Goal: Information Seeking & Learning: Learn about a topic

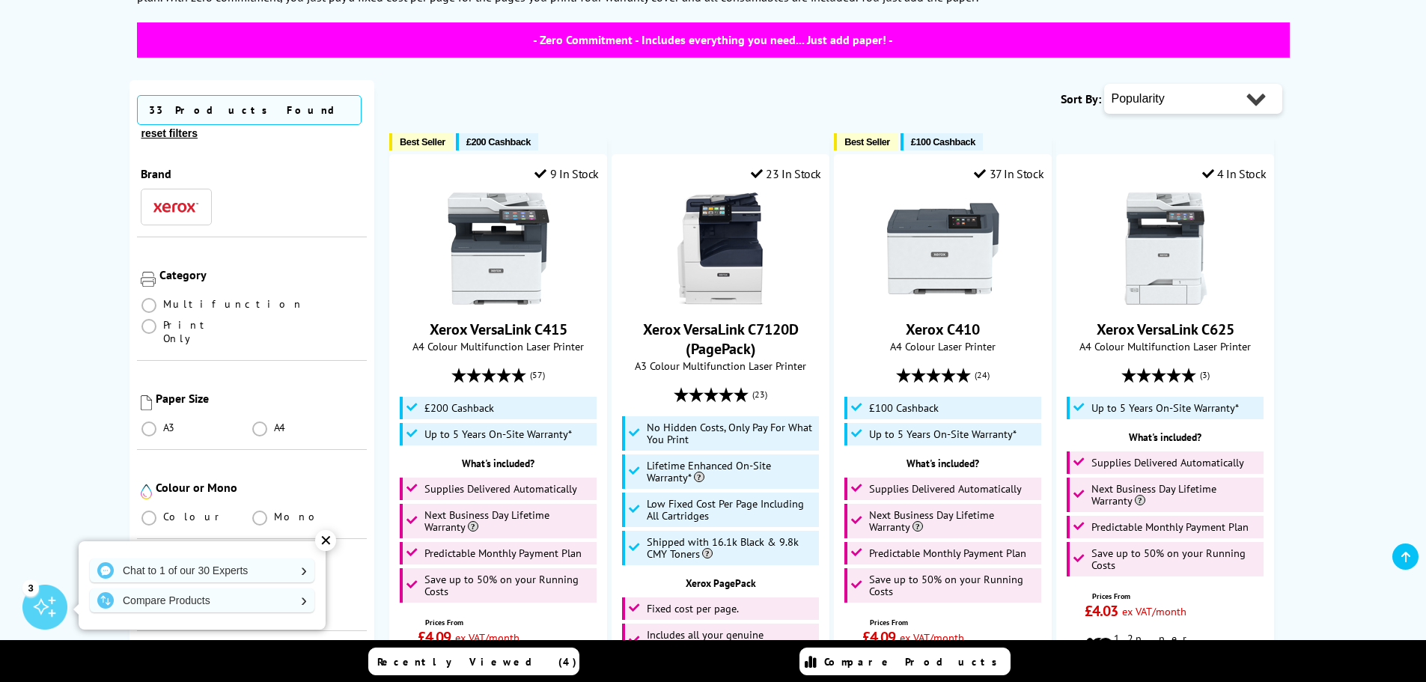
scroll to position [299, 0]
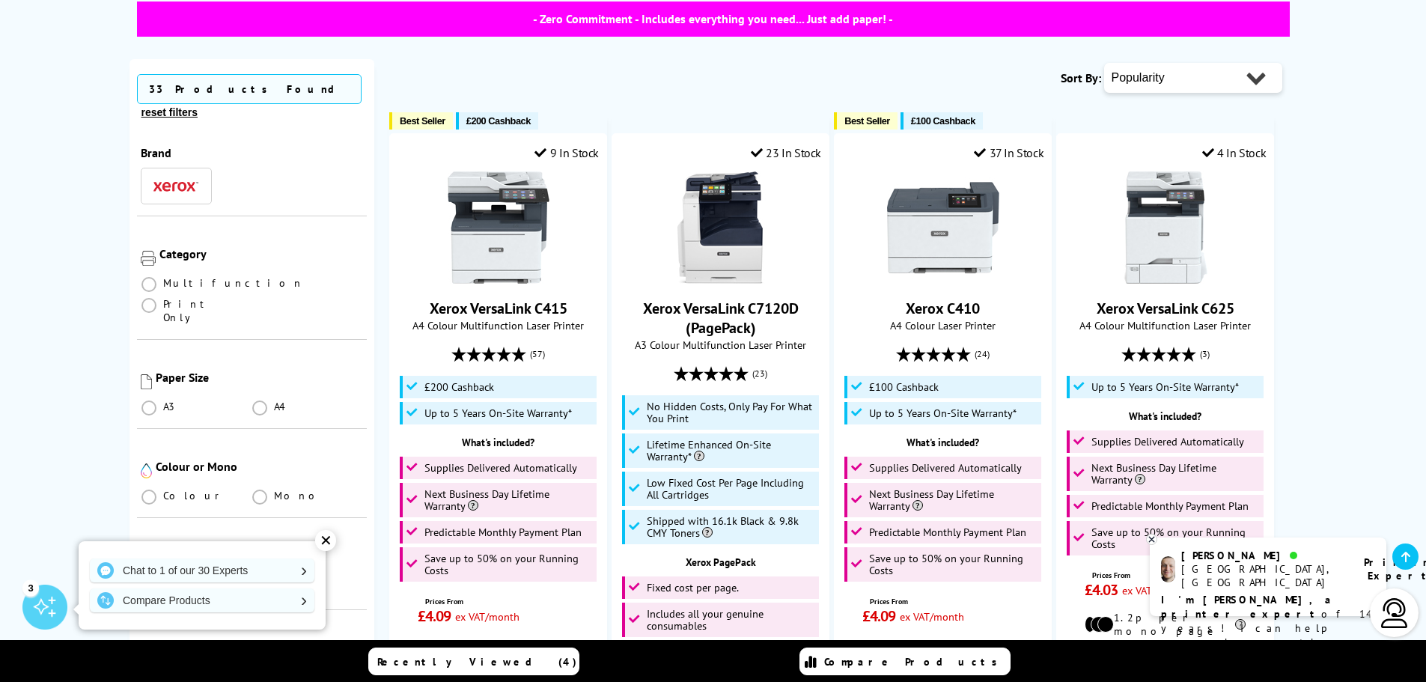
click at [1176, 76] on select "Popularity Rating Price - Low to High Price - High to Low Running Costs - Low t…" at bounding box center [1193, 78] width 178 height 30
select select "Price Ascending"
click at [1104, 63] on select "Popularity Rating Price - Low to High Price - High to Low Running Costs - Low t…" at bounding box center [1193, 78] width 178 height 30
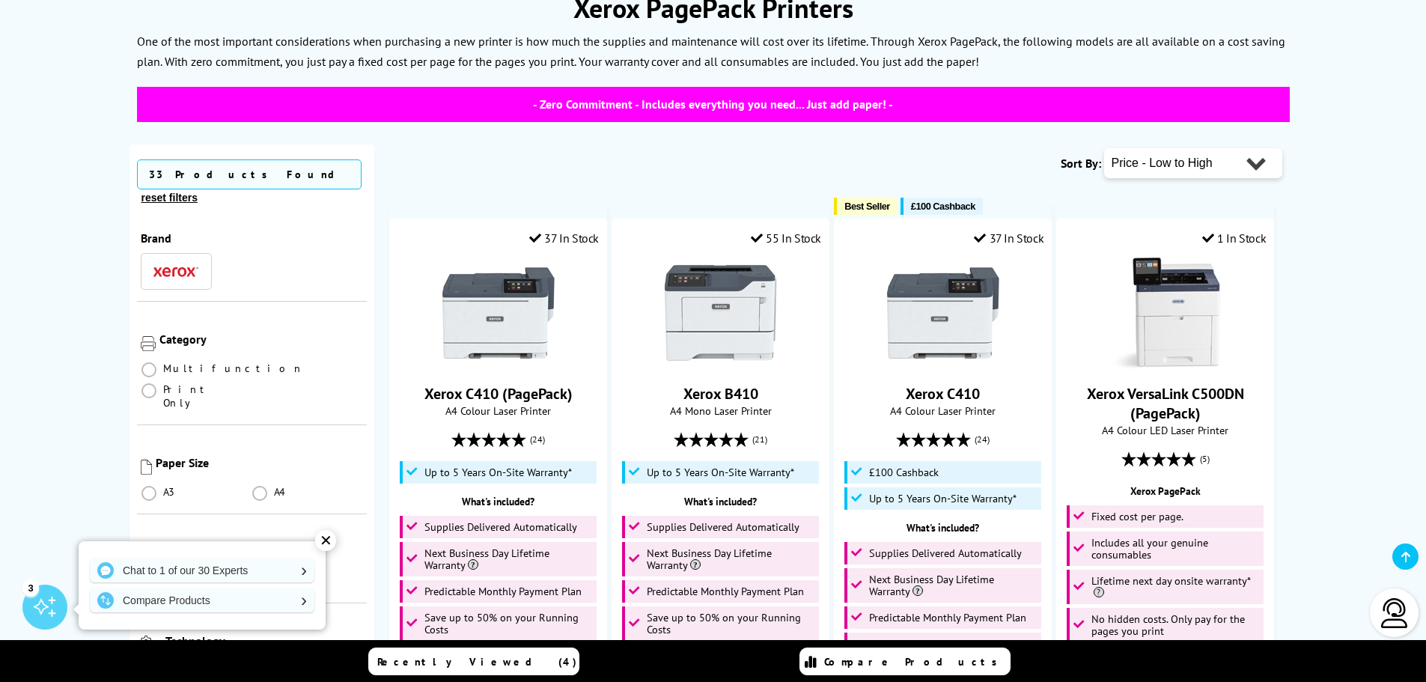
scroll to position [299, 0]
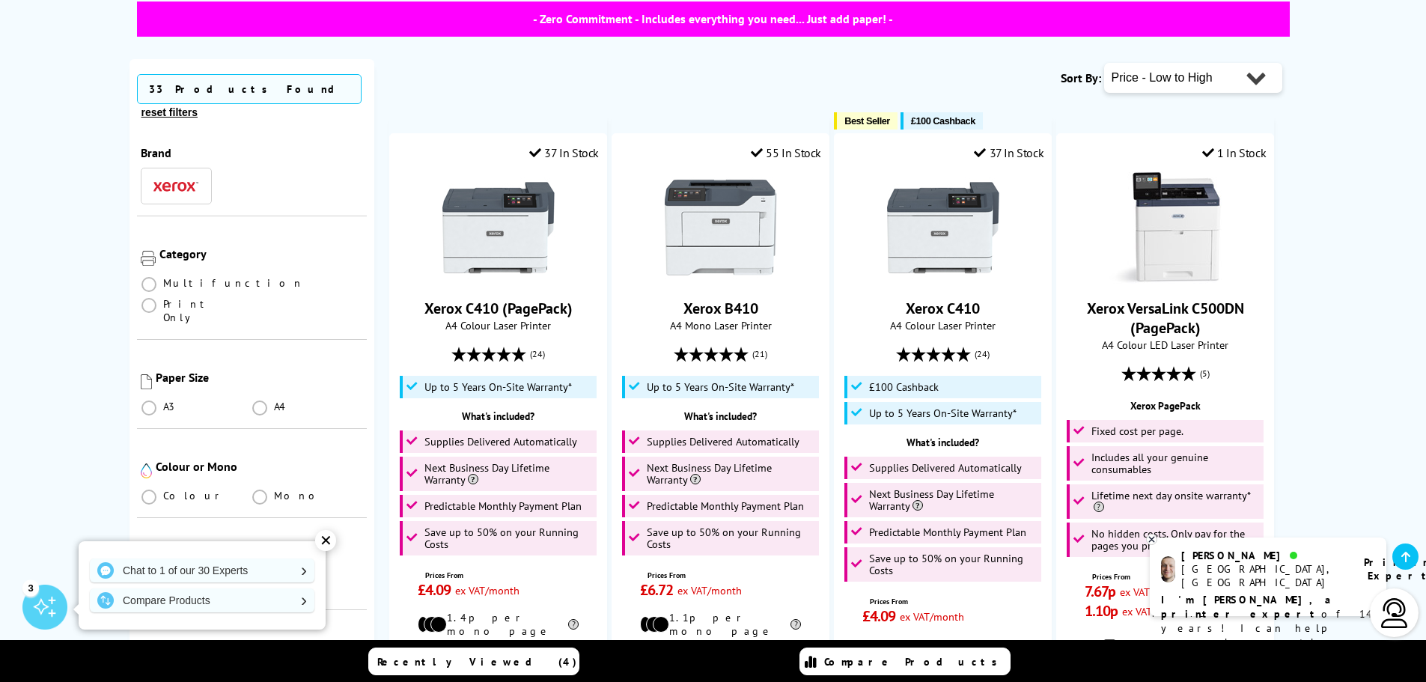
click at [327, 541] on div "✕" at bounding box center [325, 540] width 21 height 21
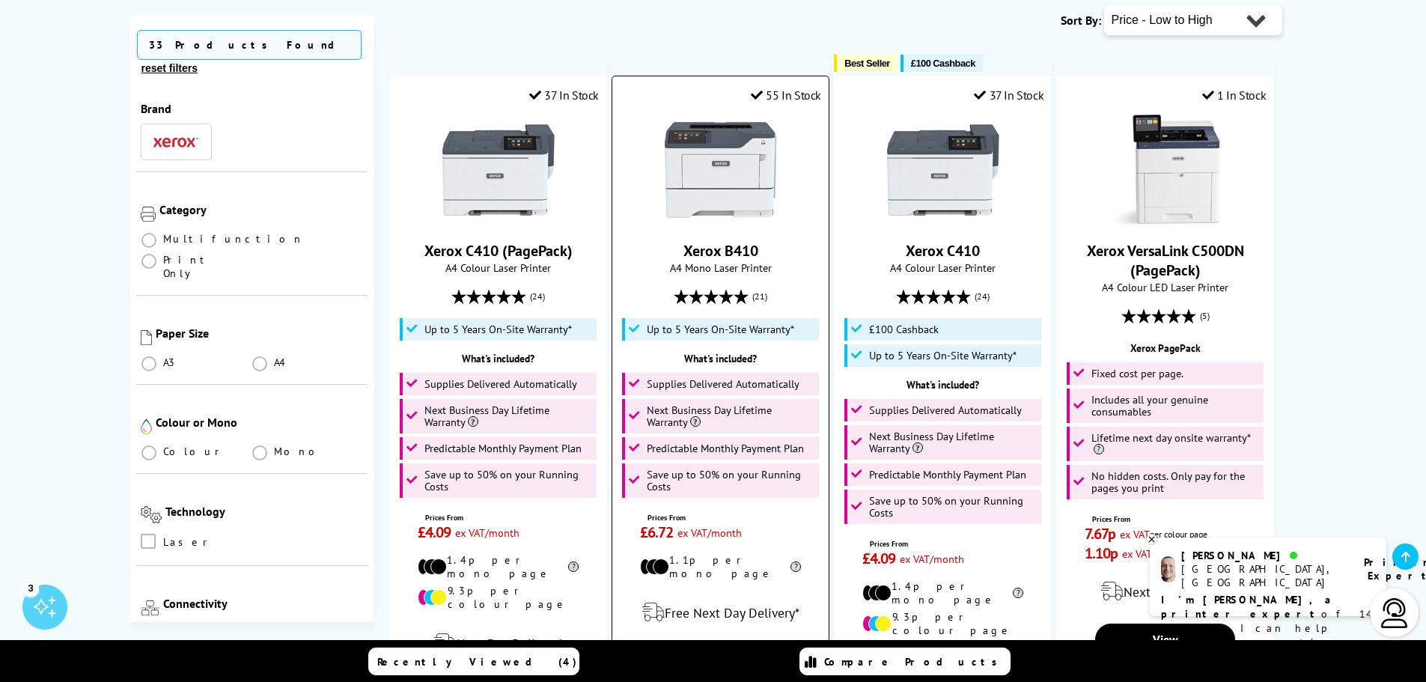
scroll to position [449, 0]
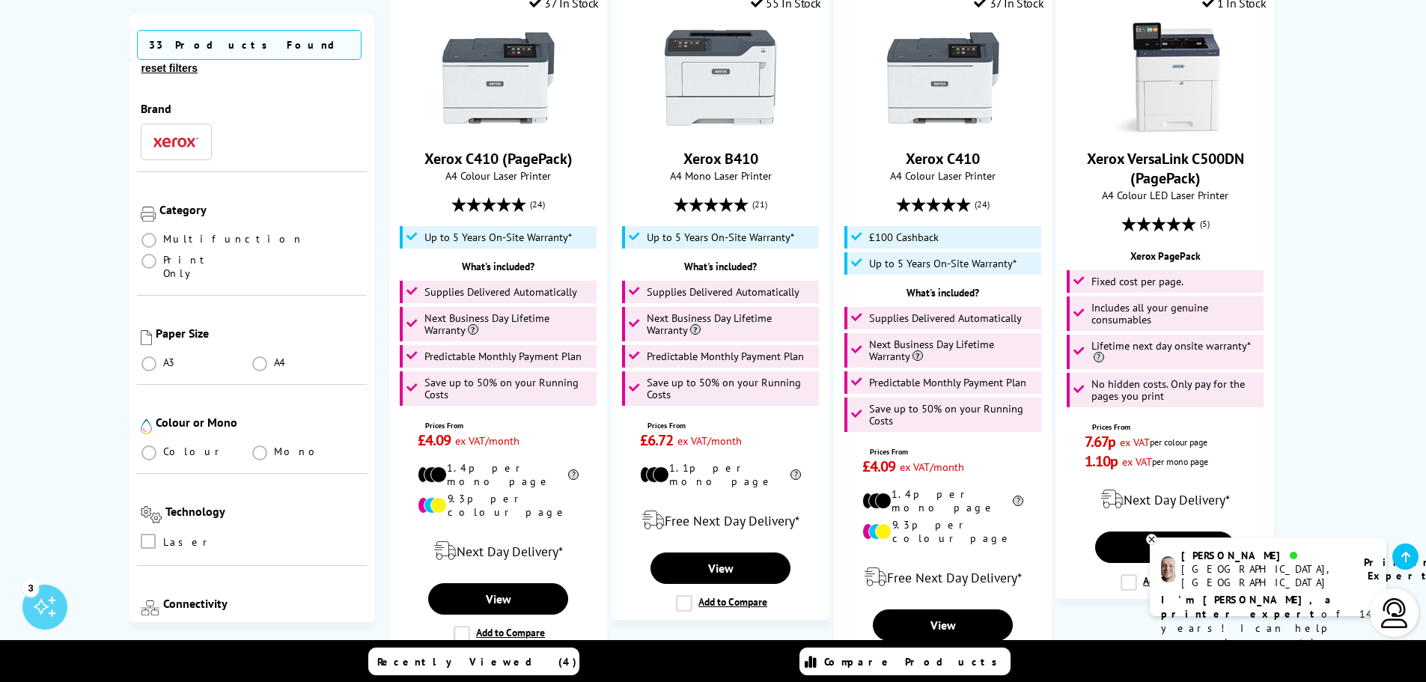
click at [1152, 540] on icon at bounding box center [1151, 539] width 5 height 5
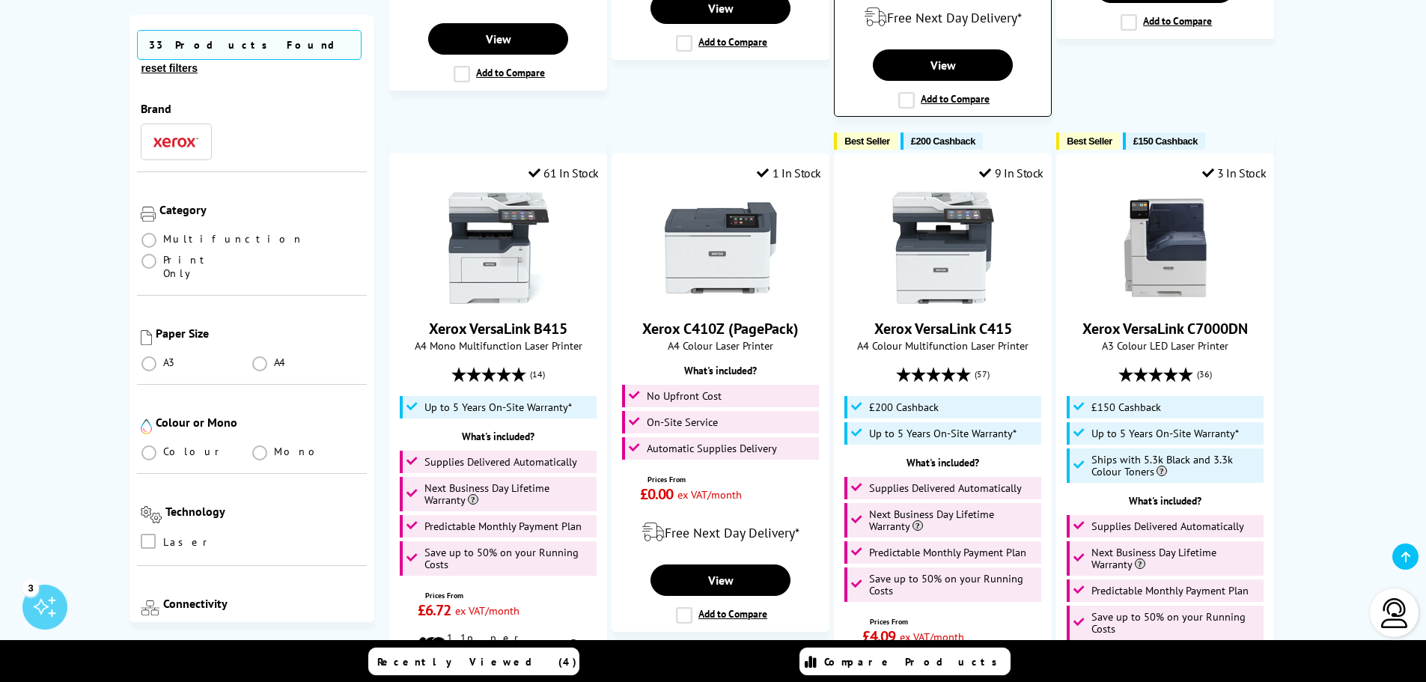
scroll to position [1048, 0]
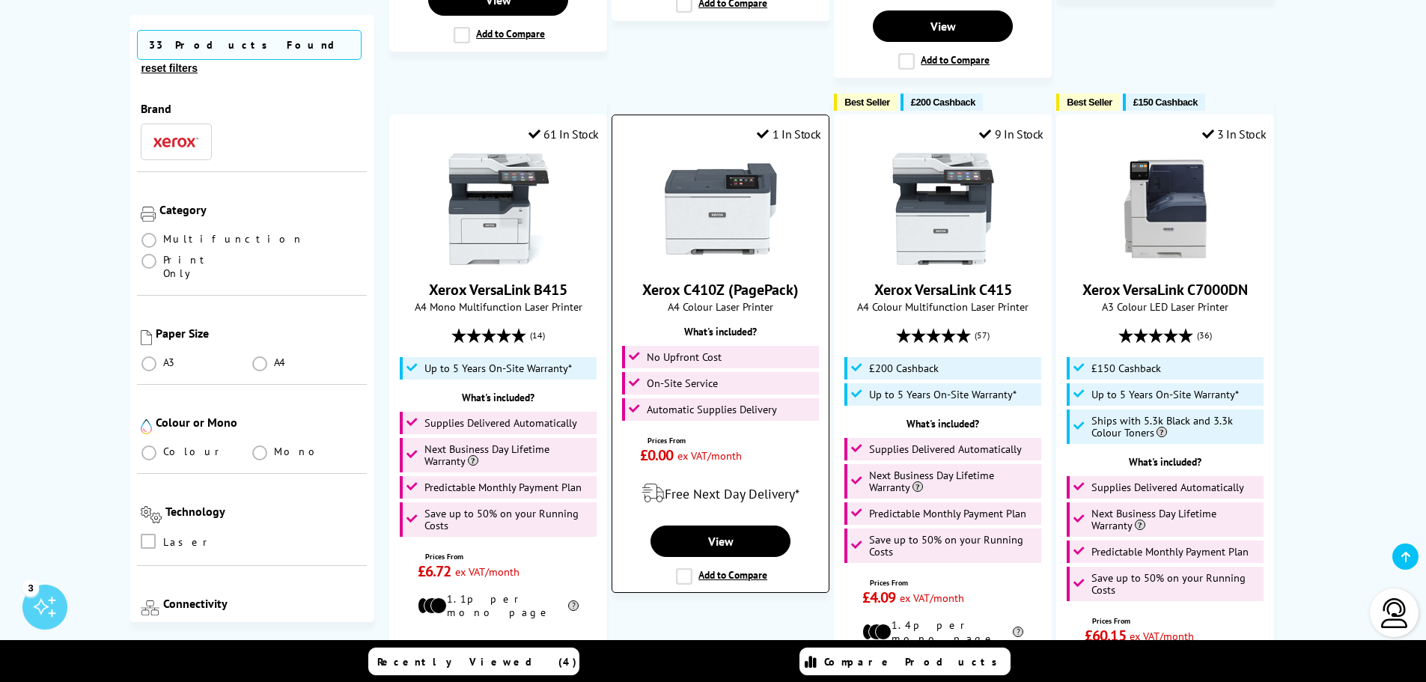
click at [733, 198] on img at bounding box center [721, 209] width 112 height 112
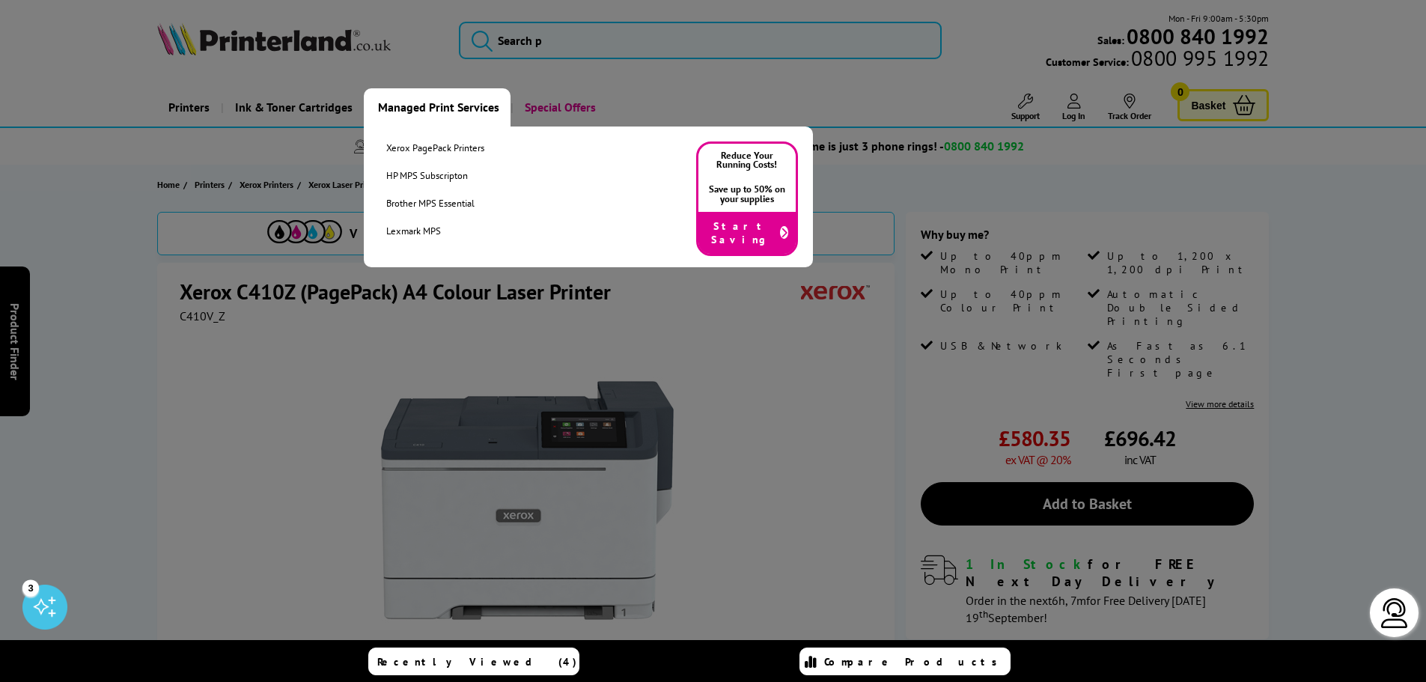
click at [467, 109] on link "Managed Print Services" at bounding box center [437, 107] width 147 height 38
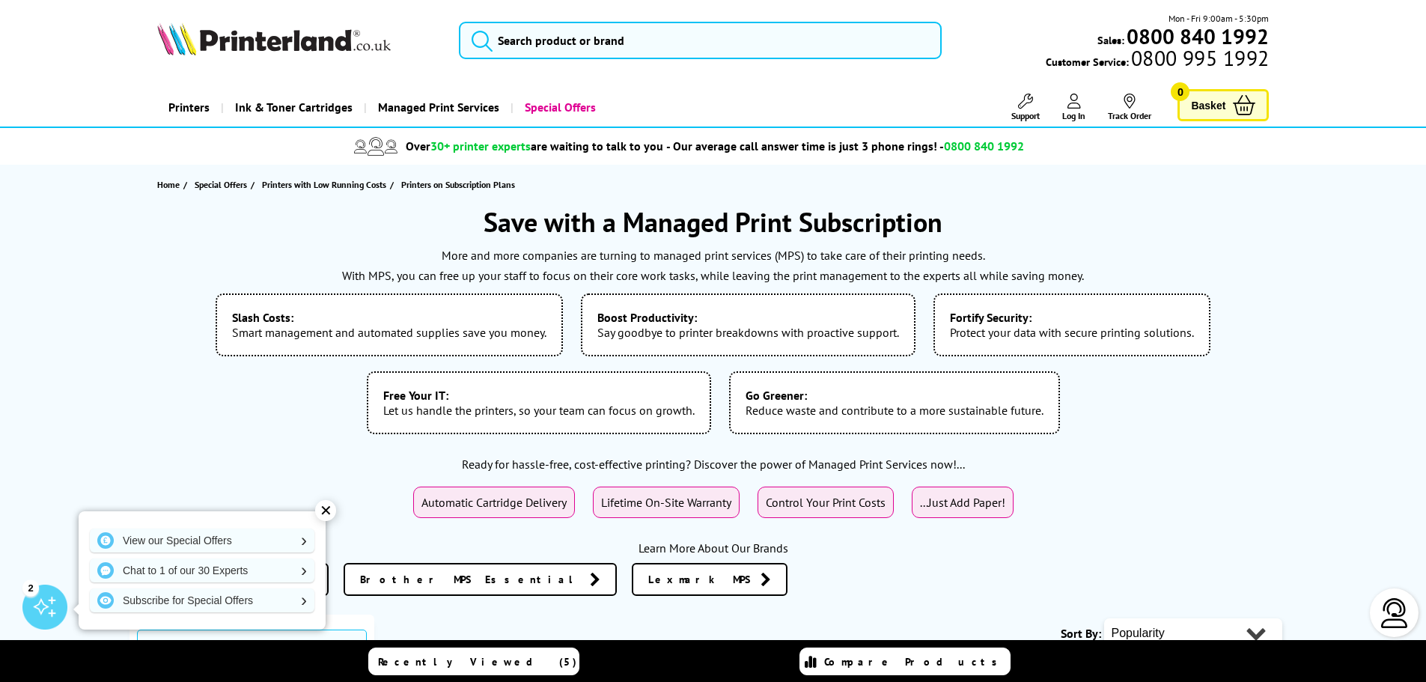
click at [325, 507] on div "✕" at bounding box center [325, 510] width 21 height 21
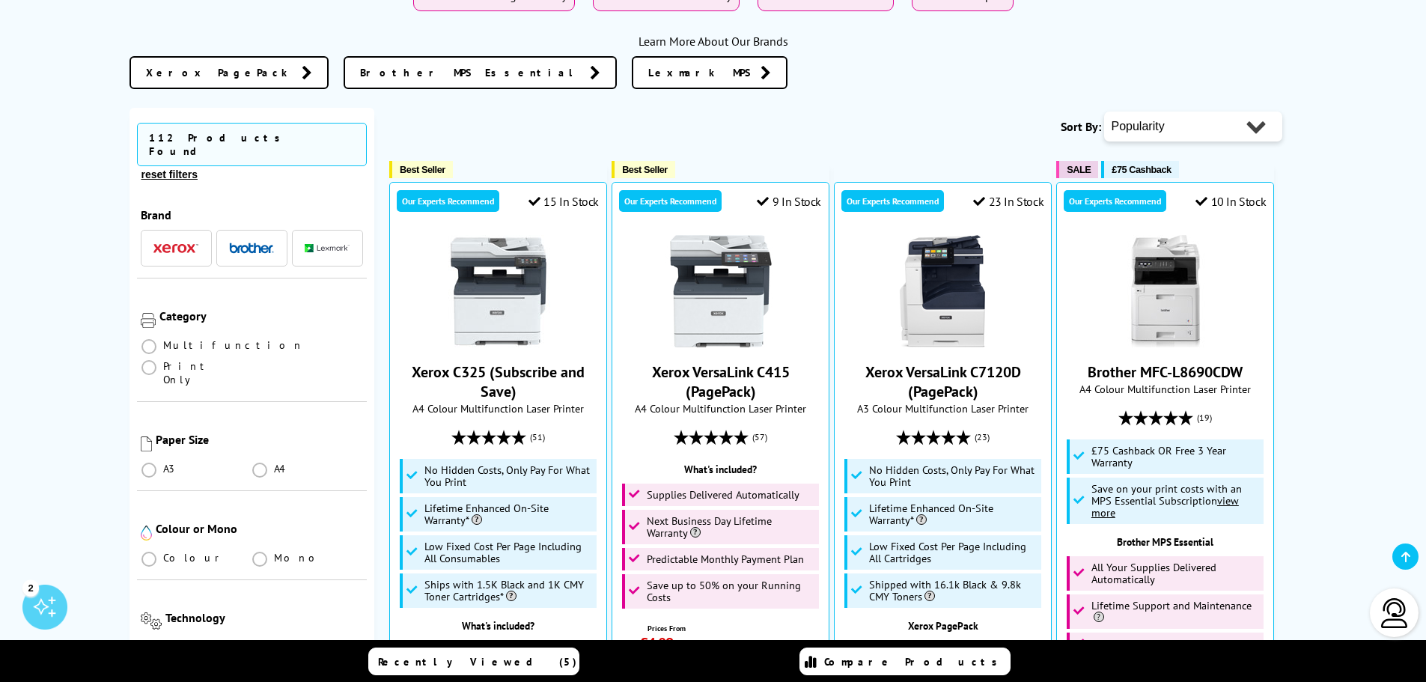
scroll to position [524, 0]
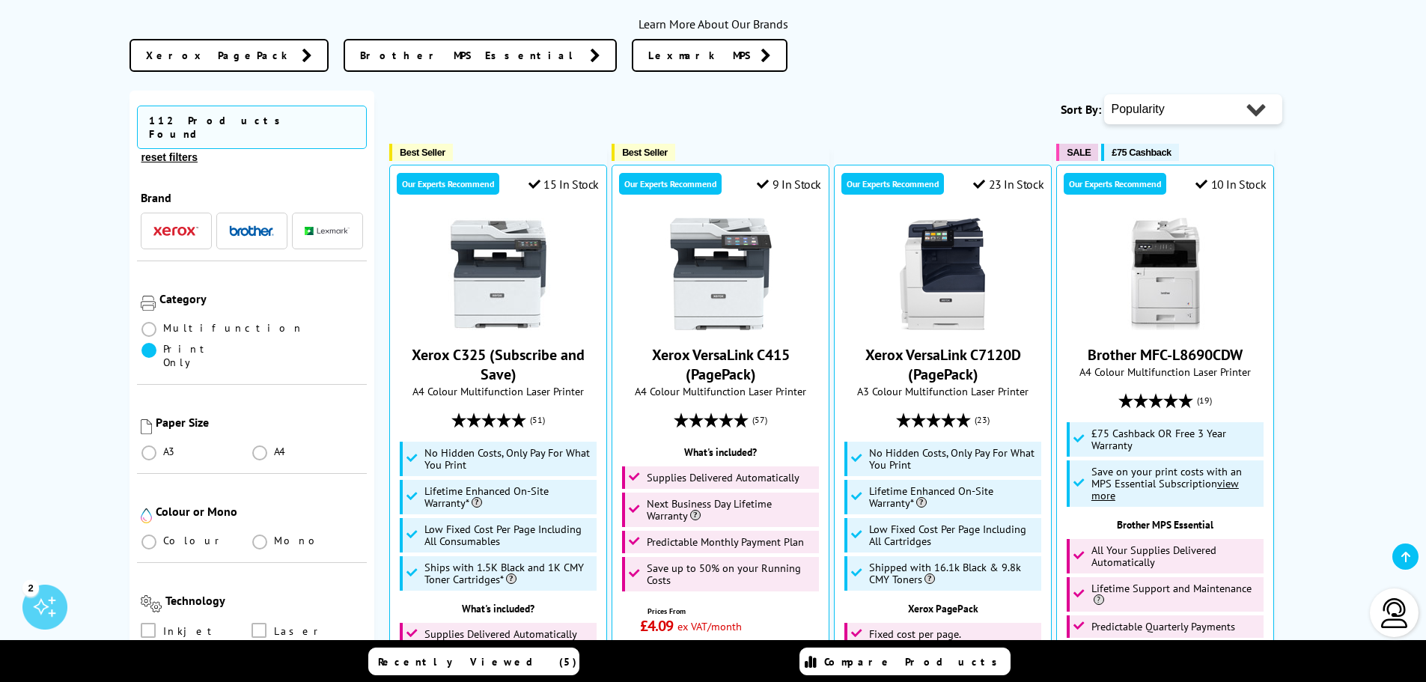
click at [156, 343] on span at bounding box center [148, 350] width 15 height 15
click at [163, 344] on Only "radio" at bounding box center [163, 344] width 0 height 0
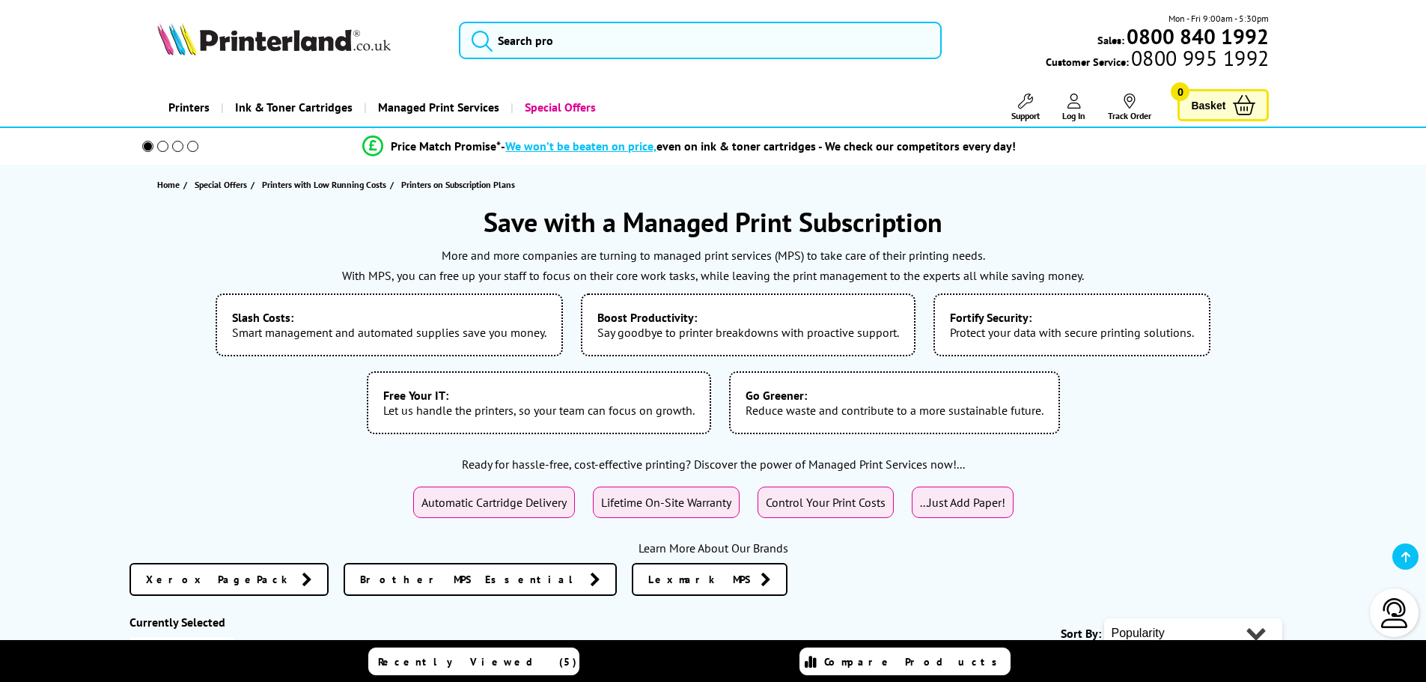
scroll to position [449, 0]
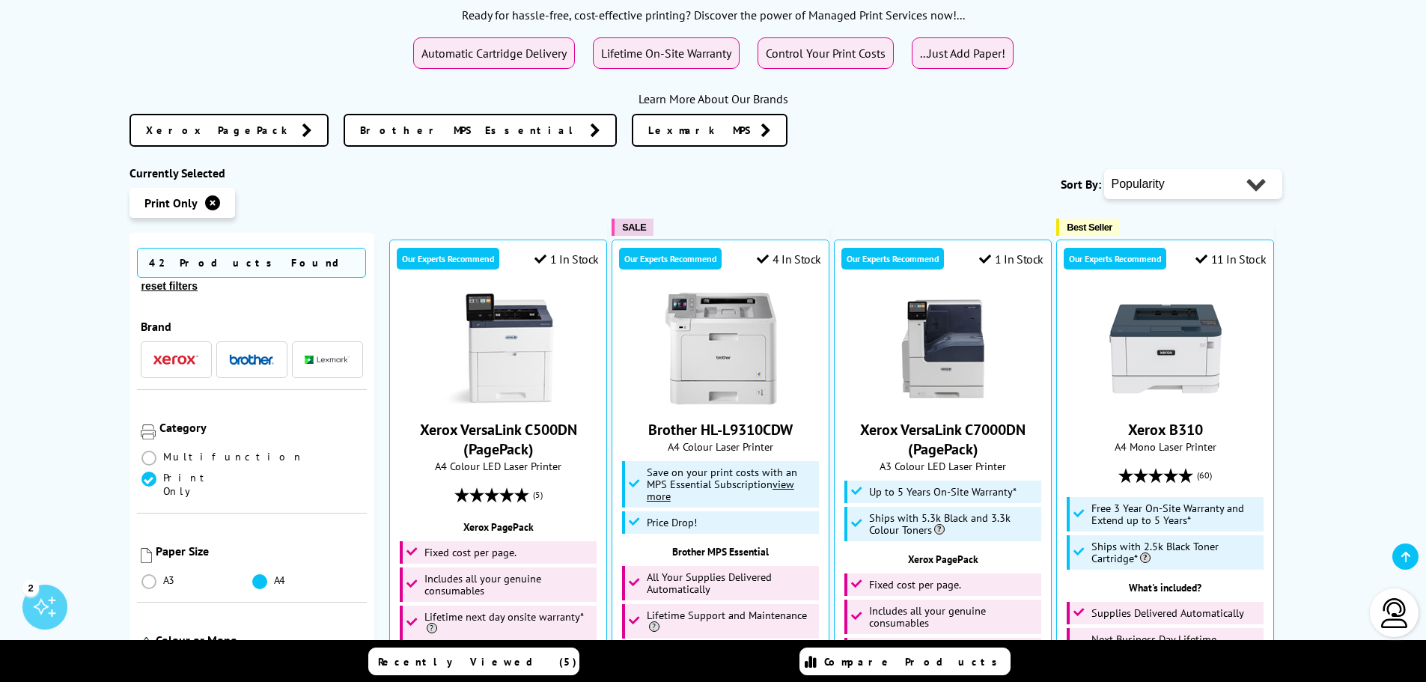
click at [258, 574] on span at bounding box center [259, 581] width 15 height 15
click at [274, 576] on input "radio" at bounding box center [274, 576] width 0 height 0
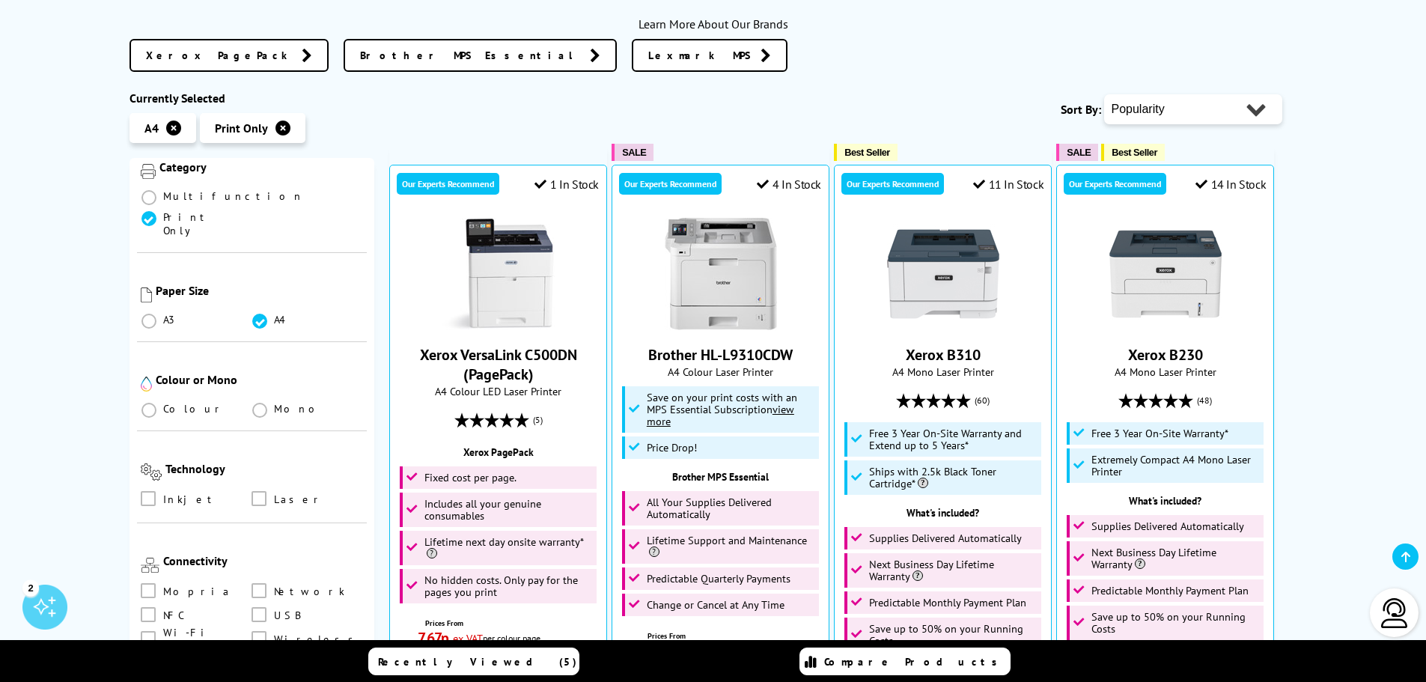
scroll to position [225, 0]
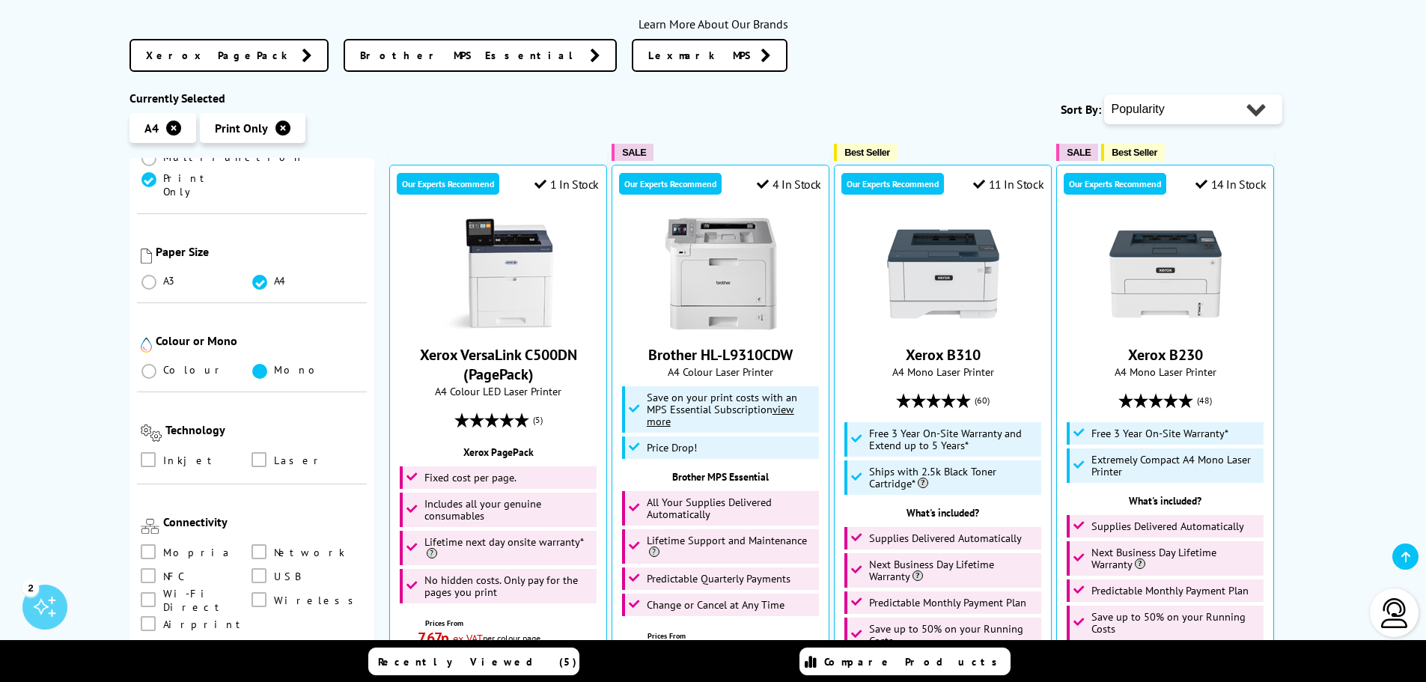
click at [261, 364] on span at bounding box center [259, 371] width 15 height 15
click at [274, 365] on input "radio" at bounding box center [274, 365] width 0 height 0
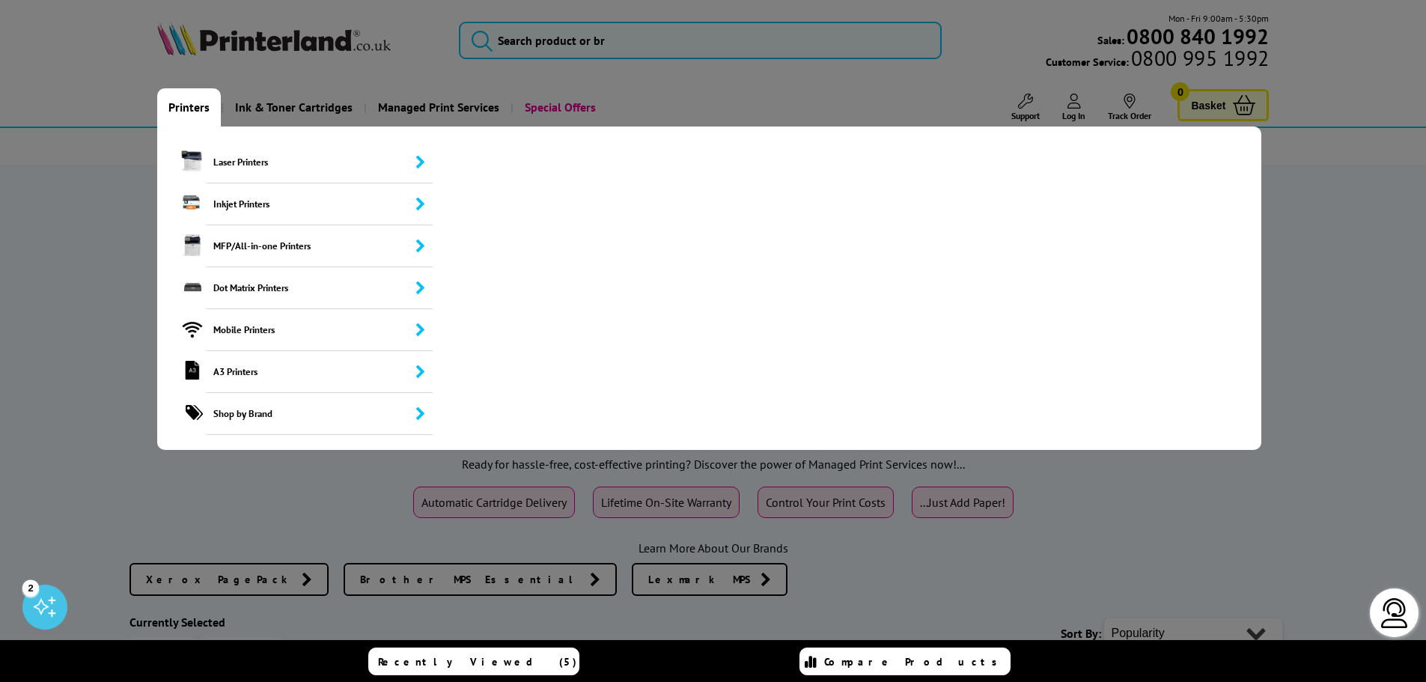
click at [198, 106] on link "Printers" at bounding box center [189, 107] width 64 height 38
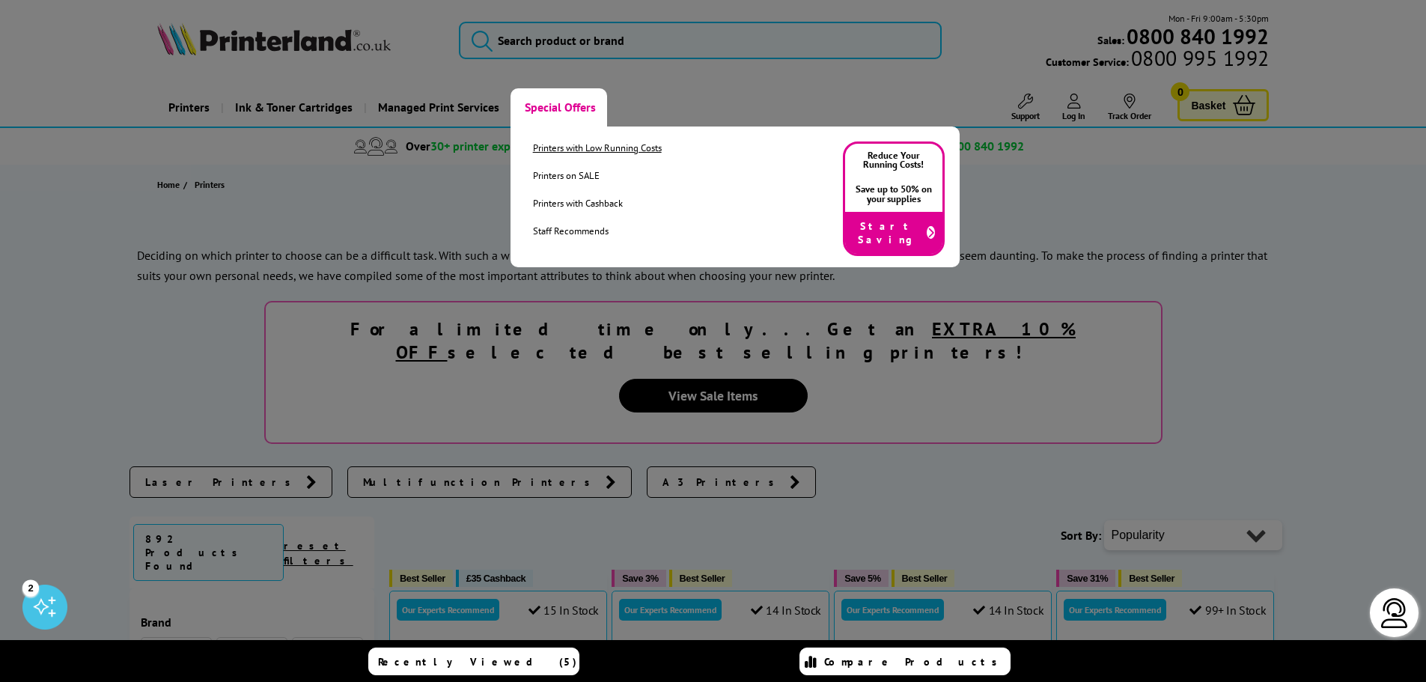
click at [556, 148] on link "Printers with Low Running Costs" at bounding box center [597, 147] width 129 height 13
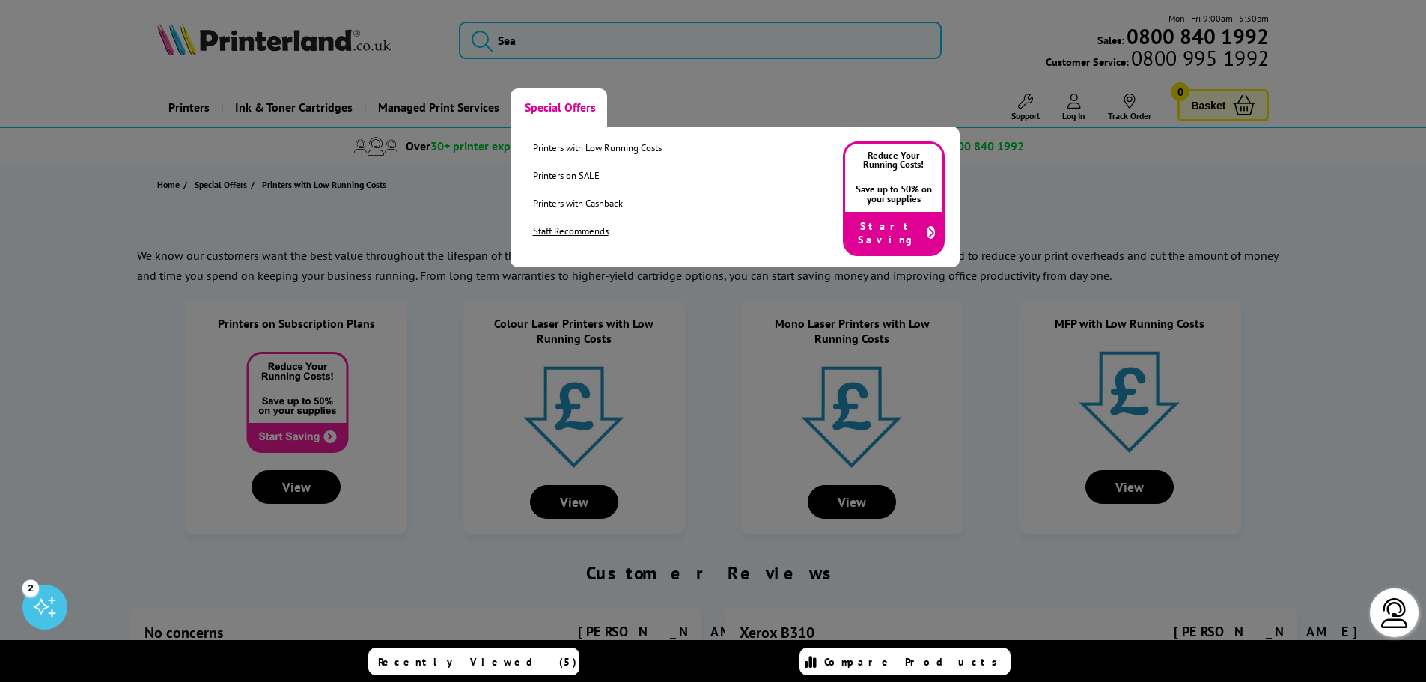
click at [565, 233] on link "Staff Recommends" at bounding box center [597, 231] width 129 height 13
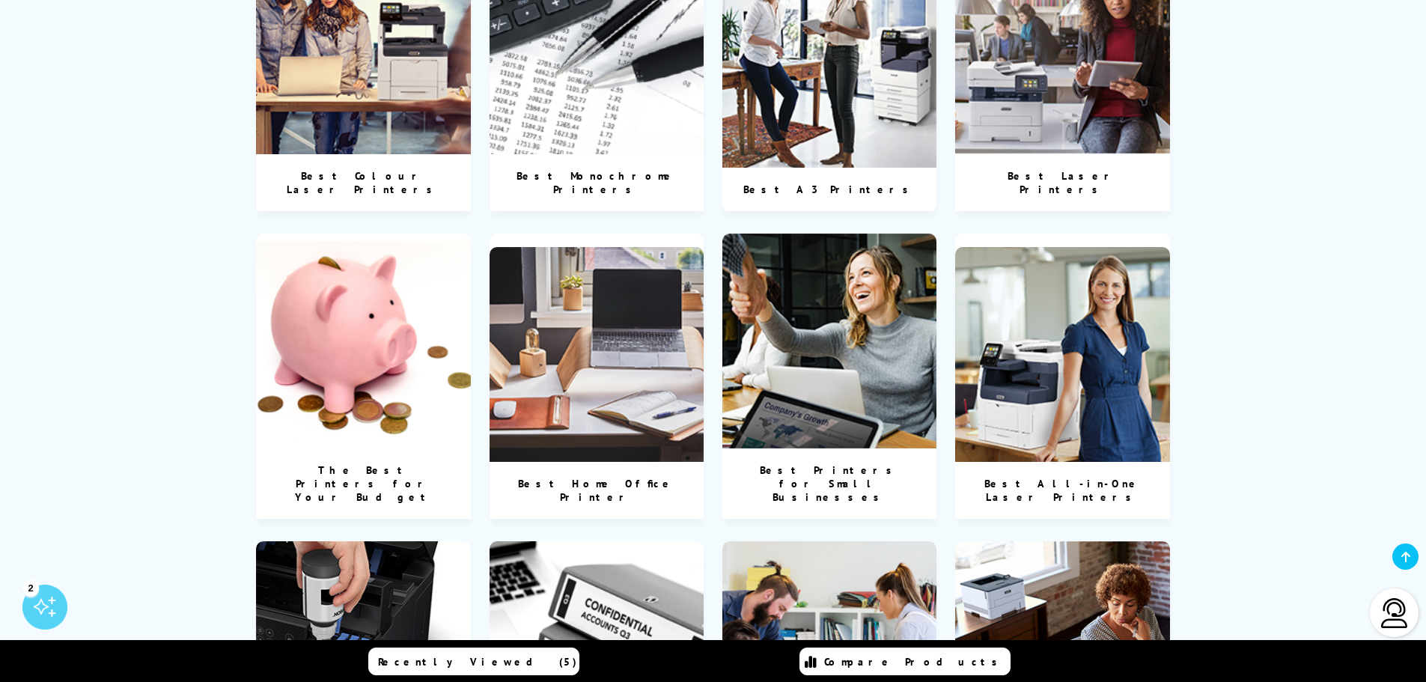
scroll to position [674, 0]
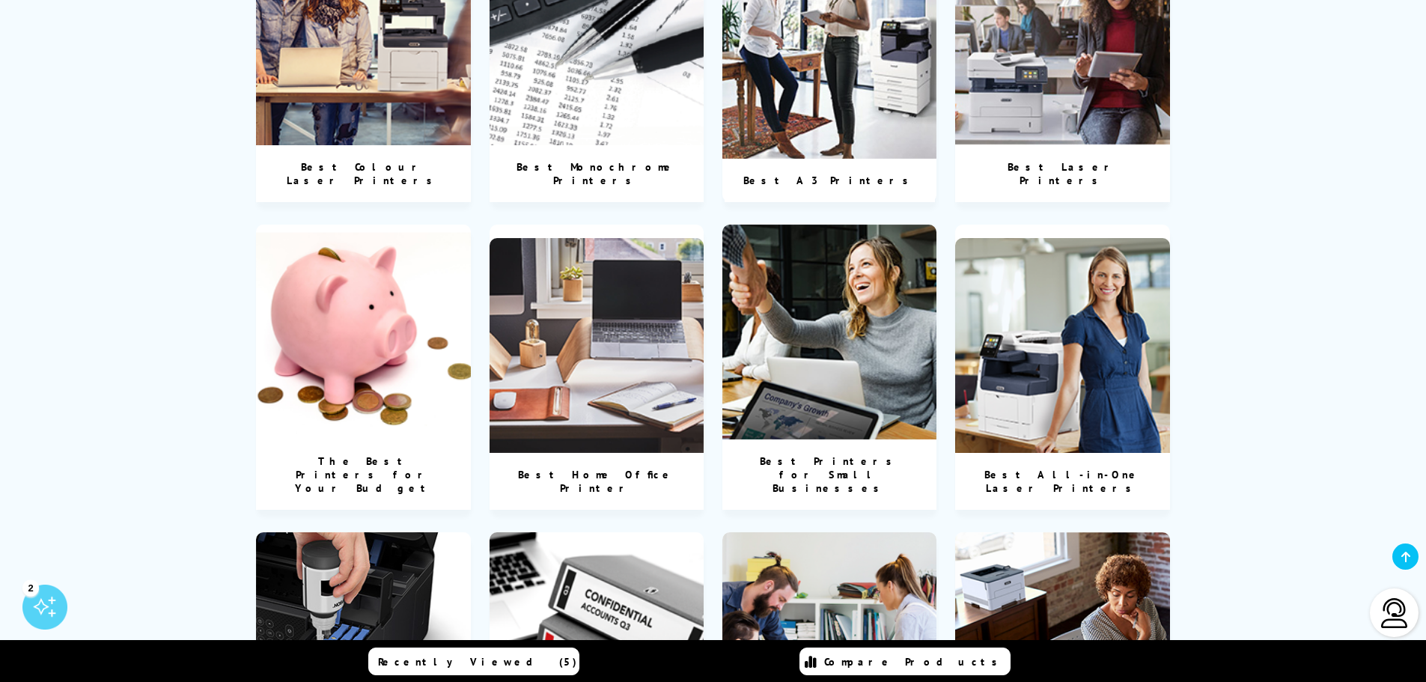
click at [795, 439] on div "Best Printers for Small Businesses" at bounding box center [829, 474] width 215 height 70
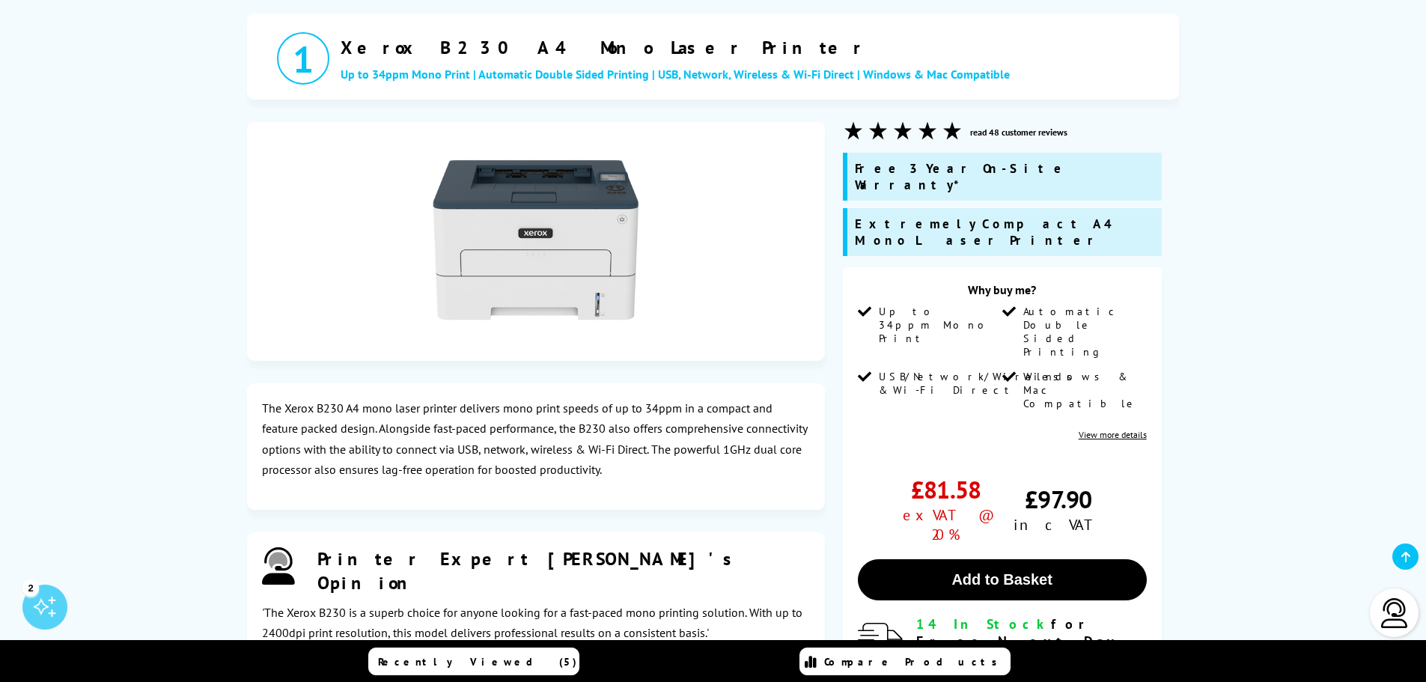
scroll to position [449, 0]
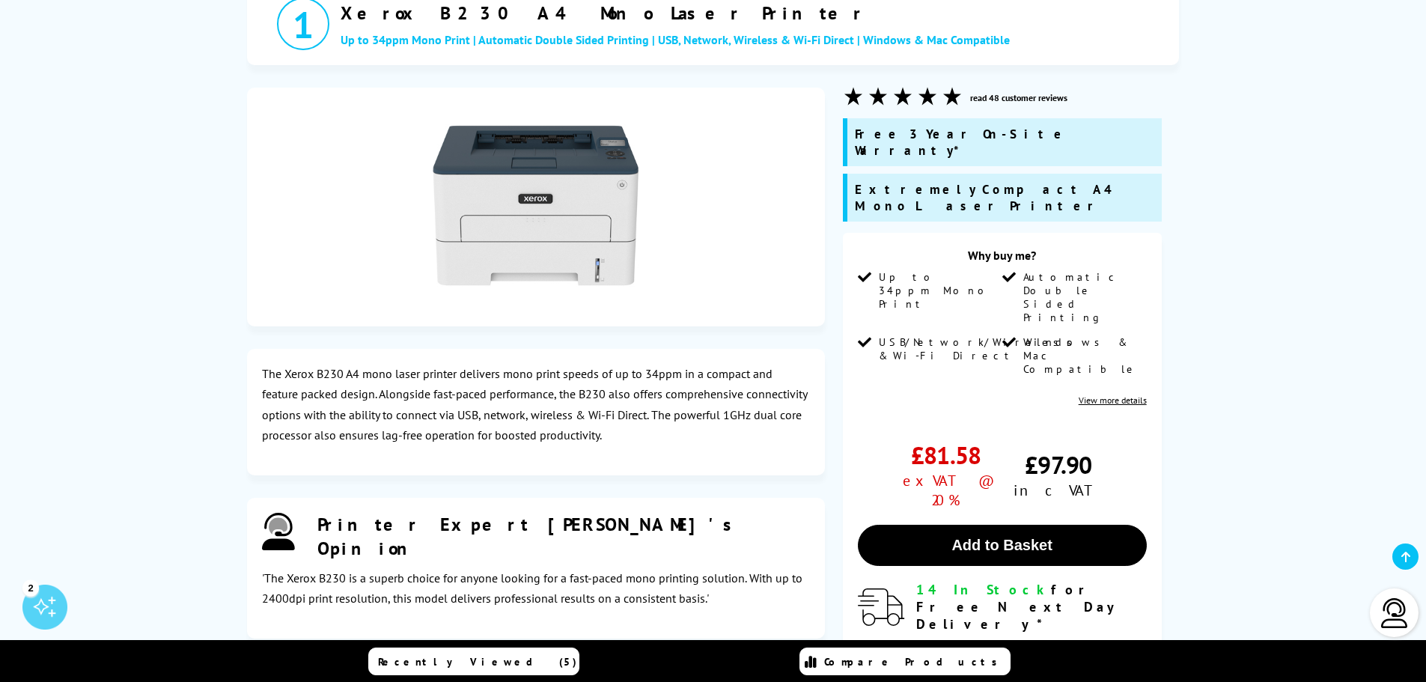
click at [574, 415] on p "The Xerox B230 A4 mono laser printer delivers mono print speeds of up to 34ppm …" at bounding box center [536, 405] width 548 height 82
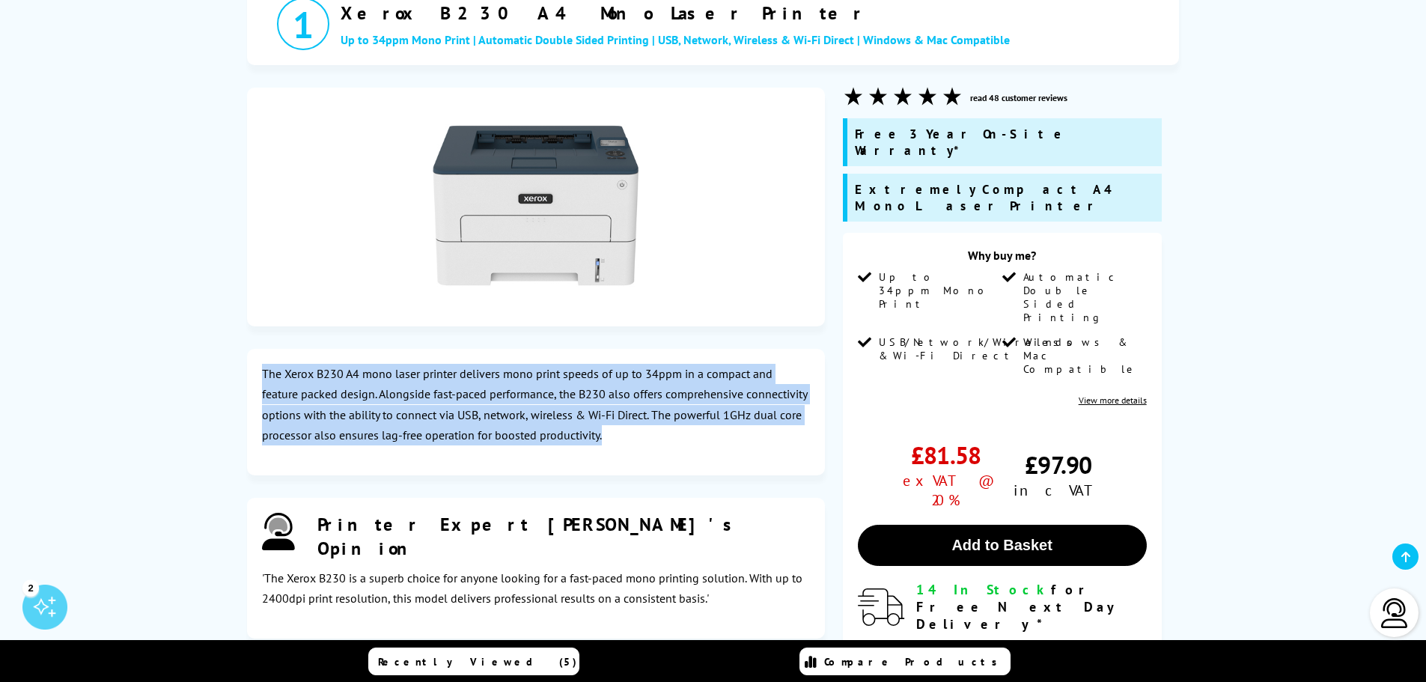
click at [574, 415] on p "The Xerox B230 A4 mono laser printer delivers mono print speeds of up to 34ppm …" at bounding box center [536, 405] width 548 height 82
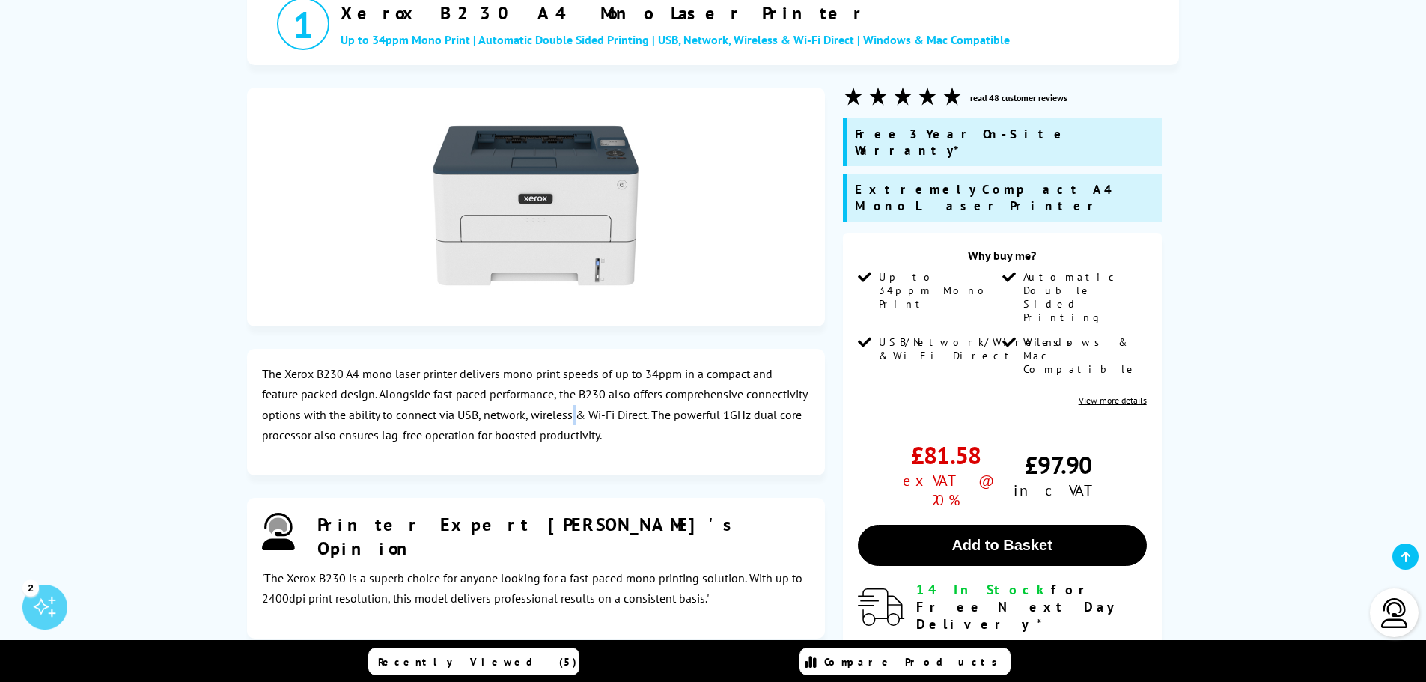
click at [574, 415] on p "The Xerox B230 A4 mono laser printer delivers mono print speeds of up to 34ppm …" at bounding box center [536, 405] width 548 height 82
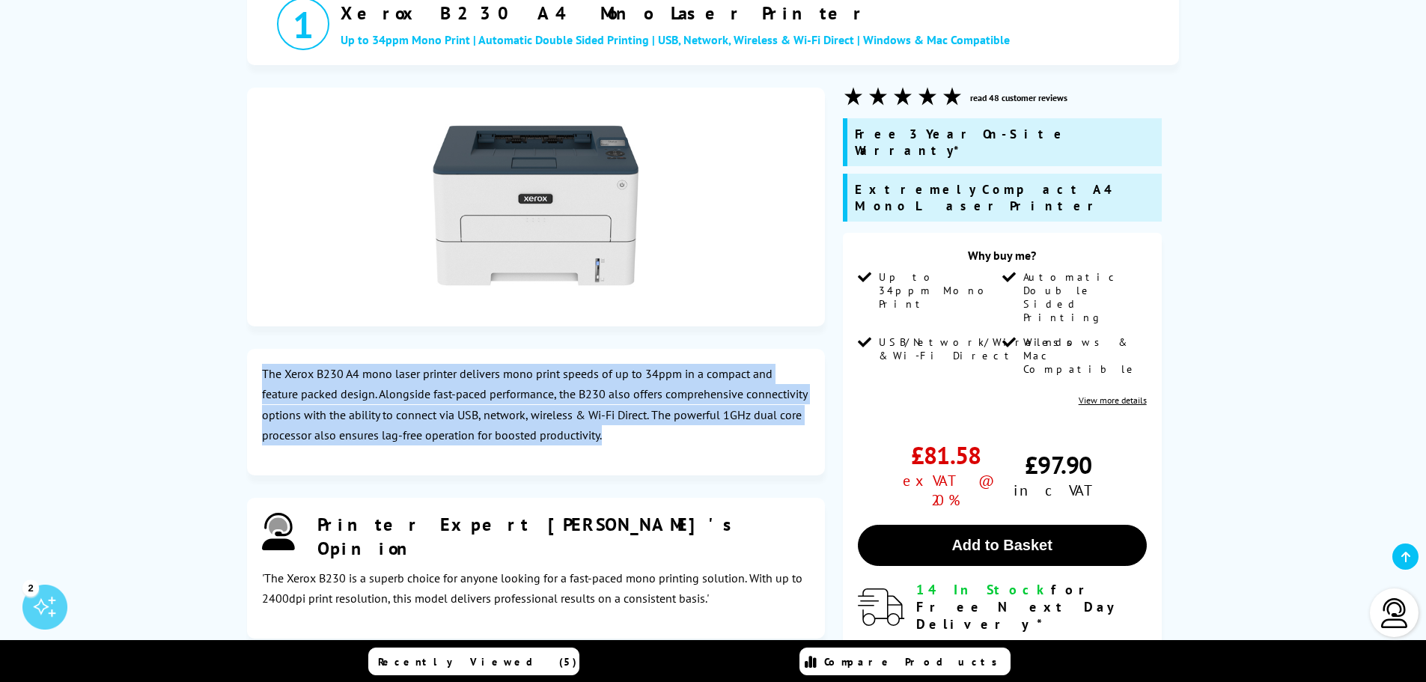
click at [574, 415] on p "The Xerox B230 A4 mono laser printer delivers mono print speeds of up to 34ppm …" at bounding box center [536, 405] width 548 height 82
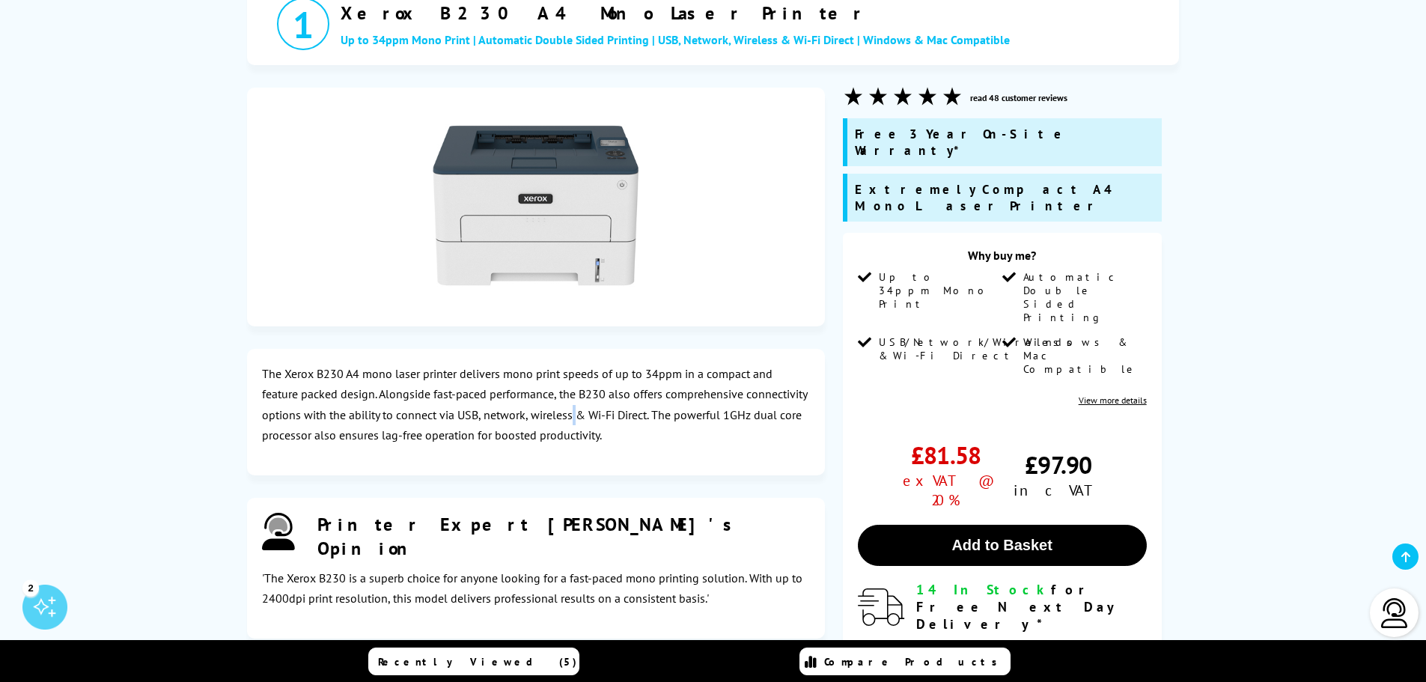
click at [574, 415] on p "The Xerox B230 A4 mono laser printer delivers mono print speeds of up to 34ppm …" at bounding box center [536, 405] width 548 height 82
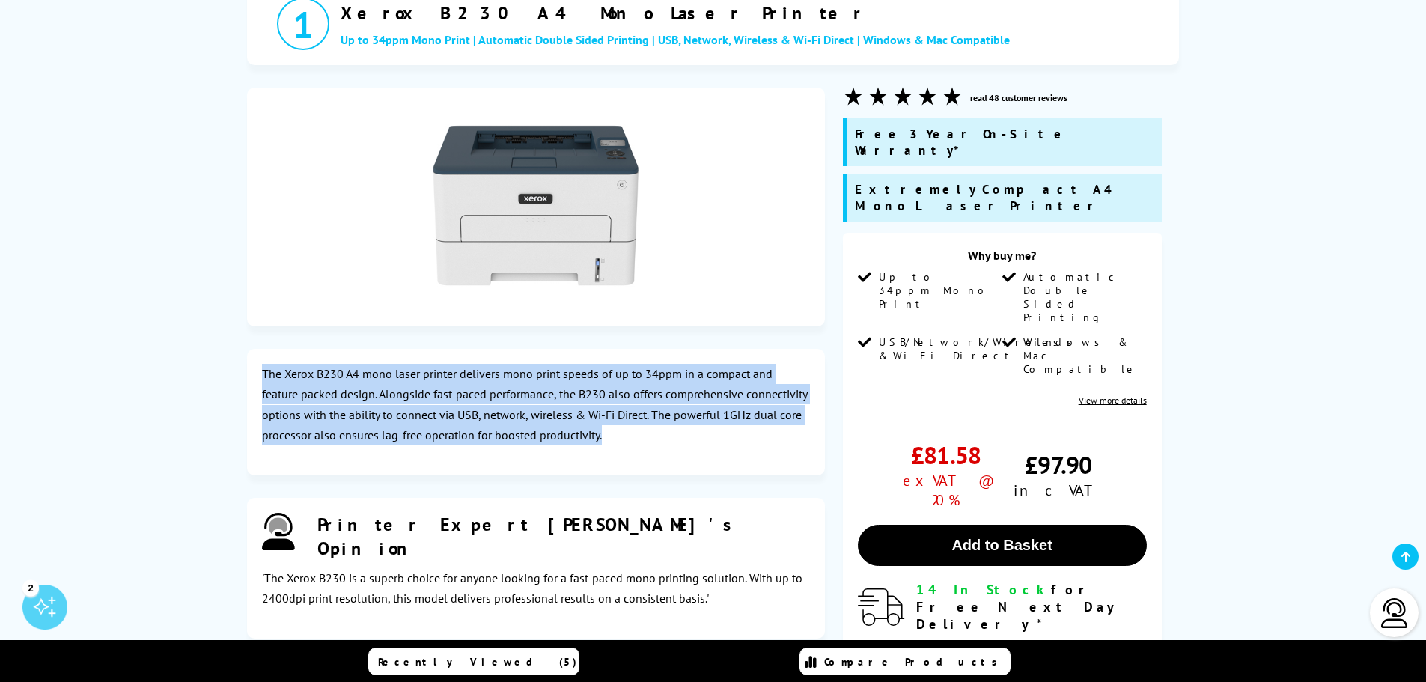
click at [574, 415] on p "The Xerox B230 A4 mono laser printer delivers mono print speeds of up to 34ppm …" at bounding box center [536, 405] width 548 height 82
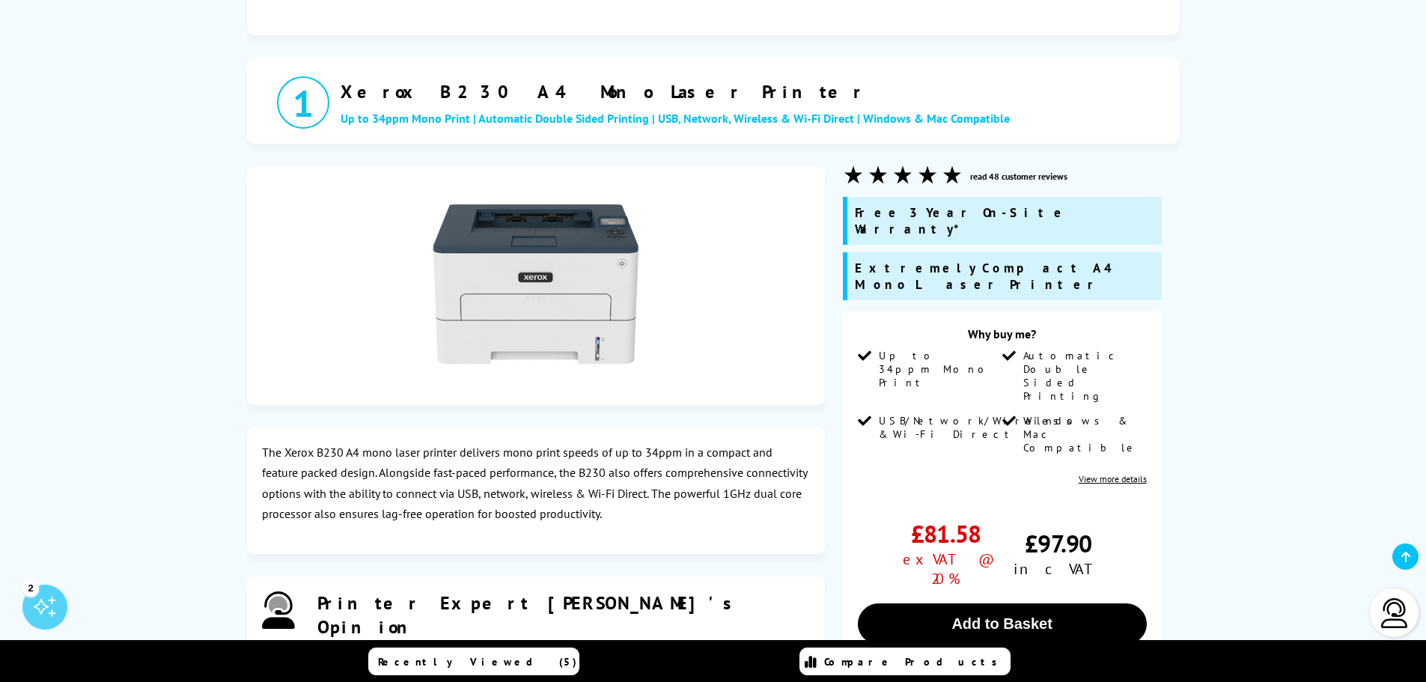
scroll to position [374, 0]
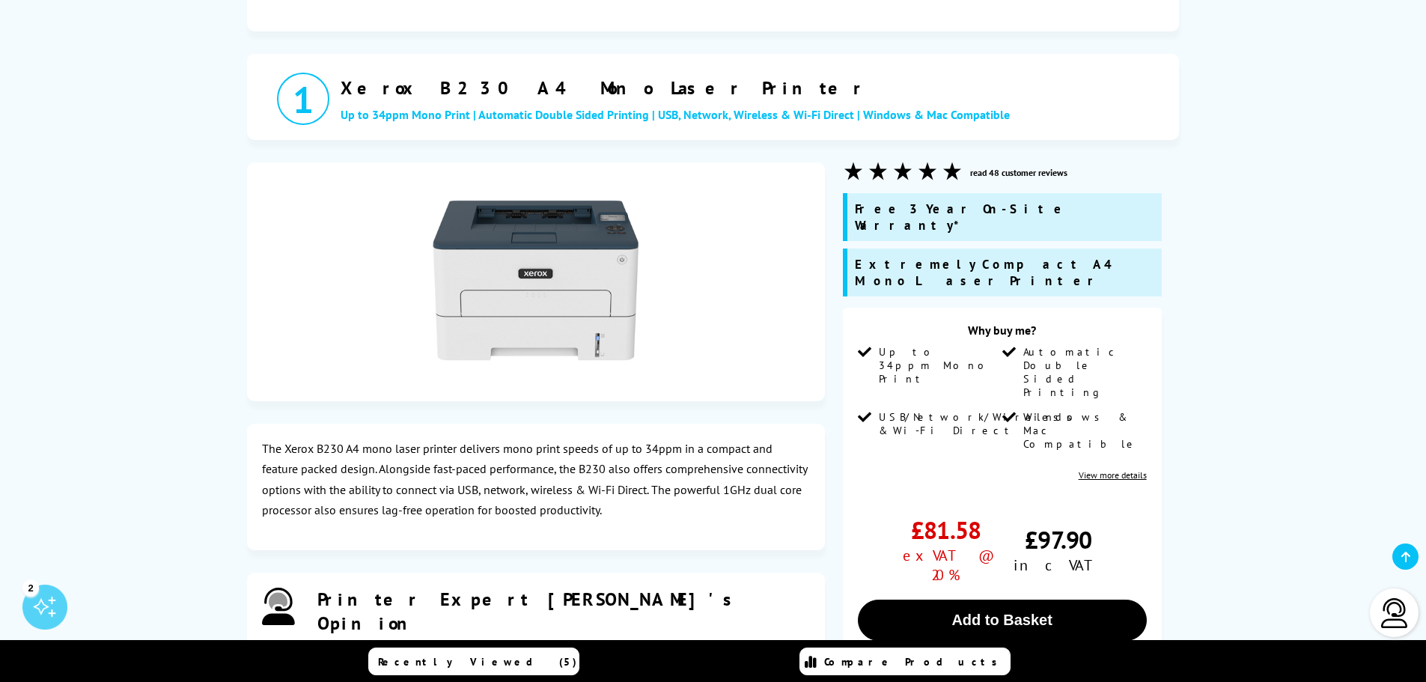
click at [1130, 469] on link "View more details" at bounding box center [1113, 474] width 68 height 11
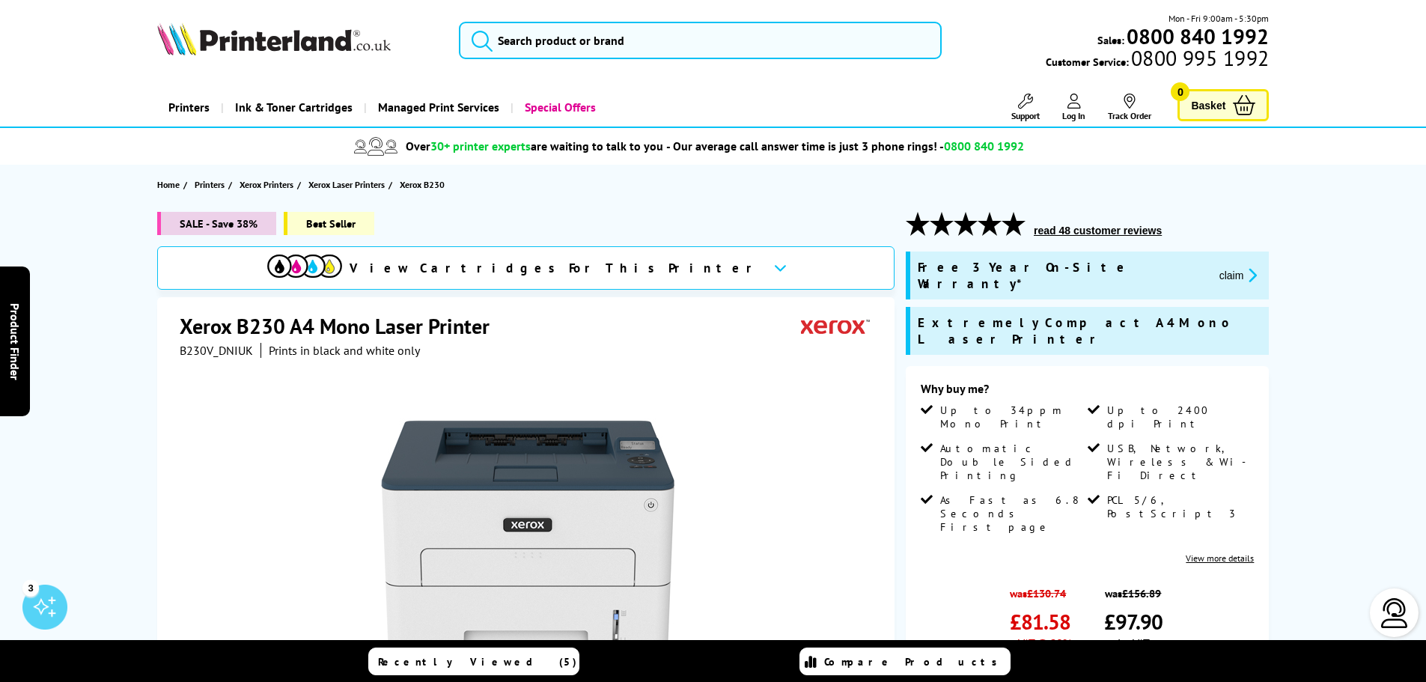
click at [648, 272] on div "View Cartridges For This Printer" at bounding box center [525, 267] width 737 height 43
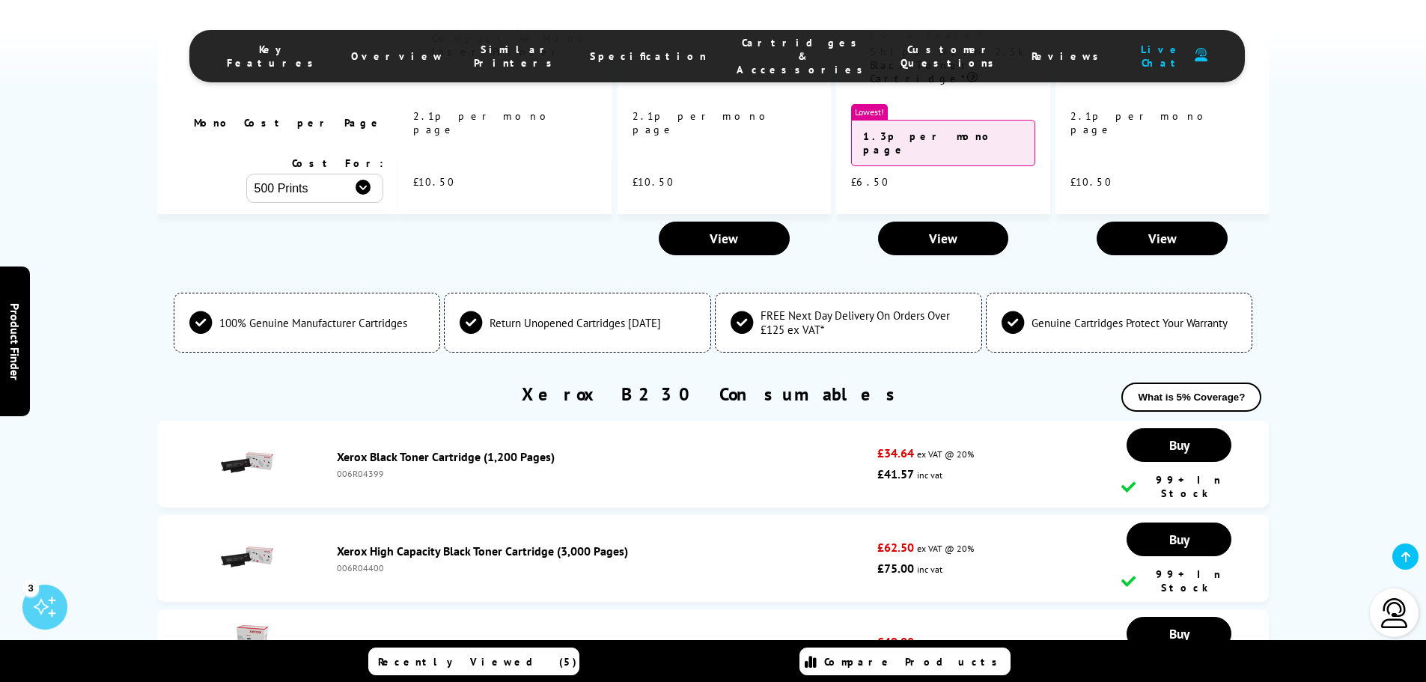
scroll to position [4442, 0]
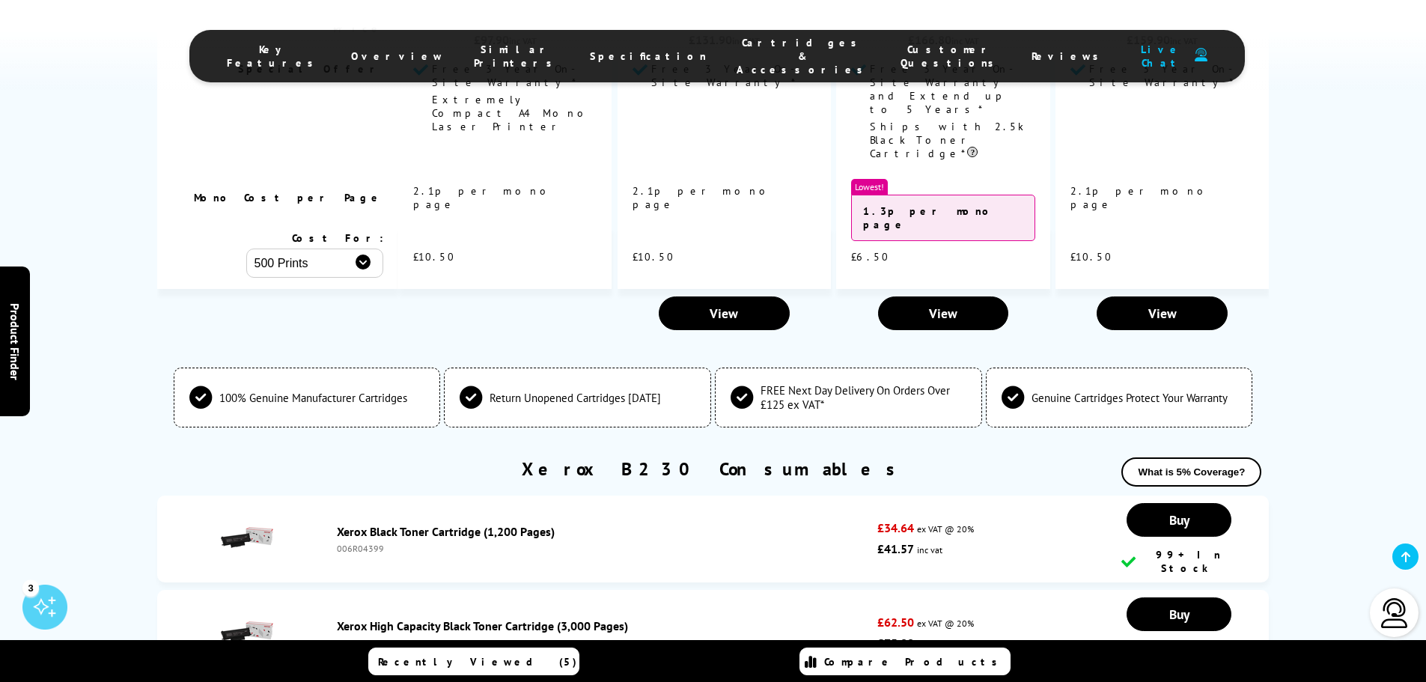
drag, startPoint x: 1425, startPoint y: 360, endPoint x: 1425, endPoint y: 325, distance: 35.2
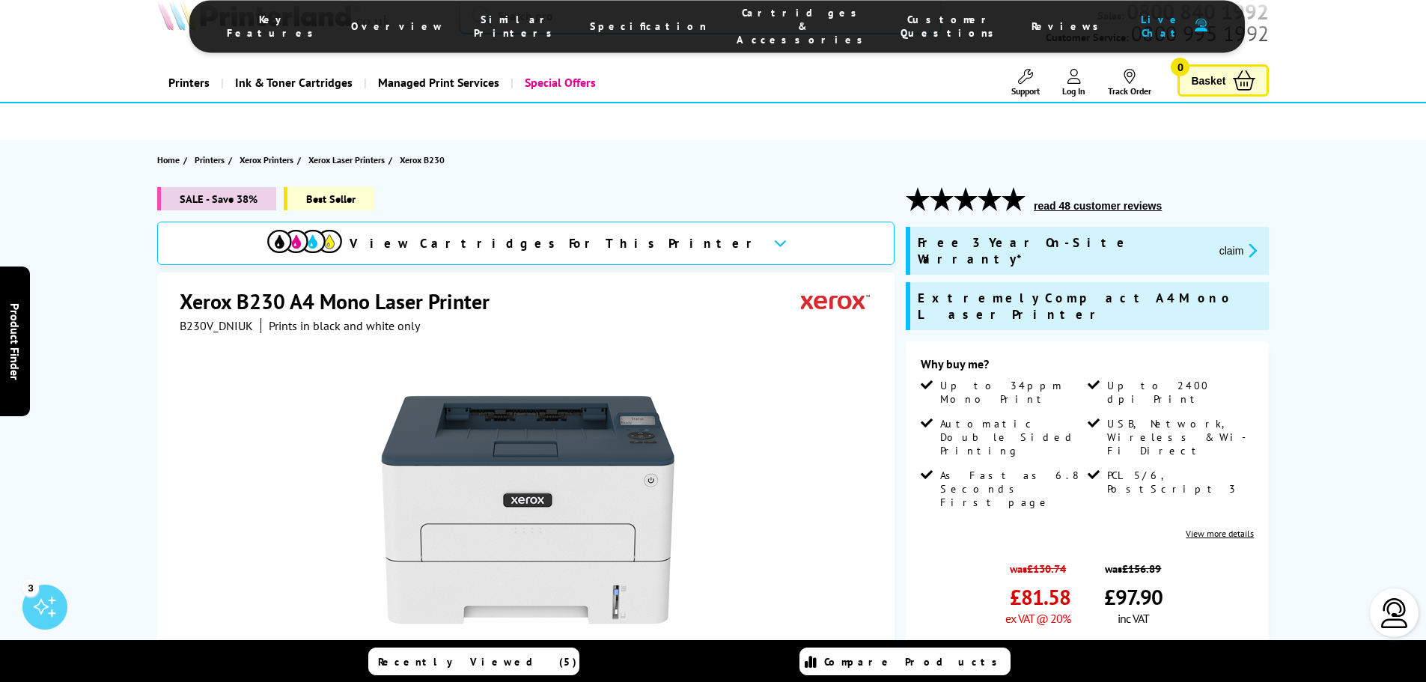
scroll to position [0, 0]
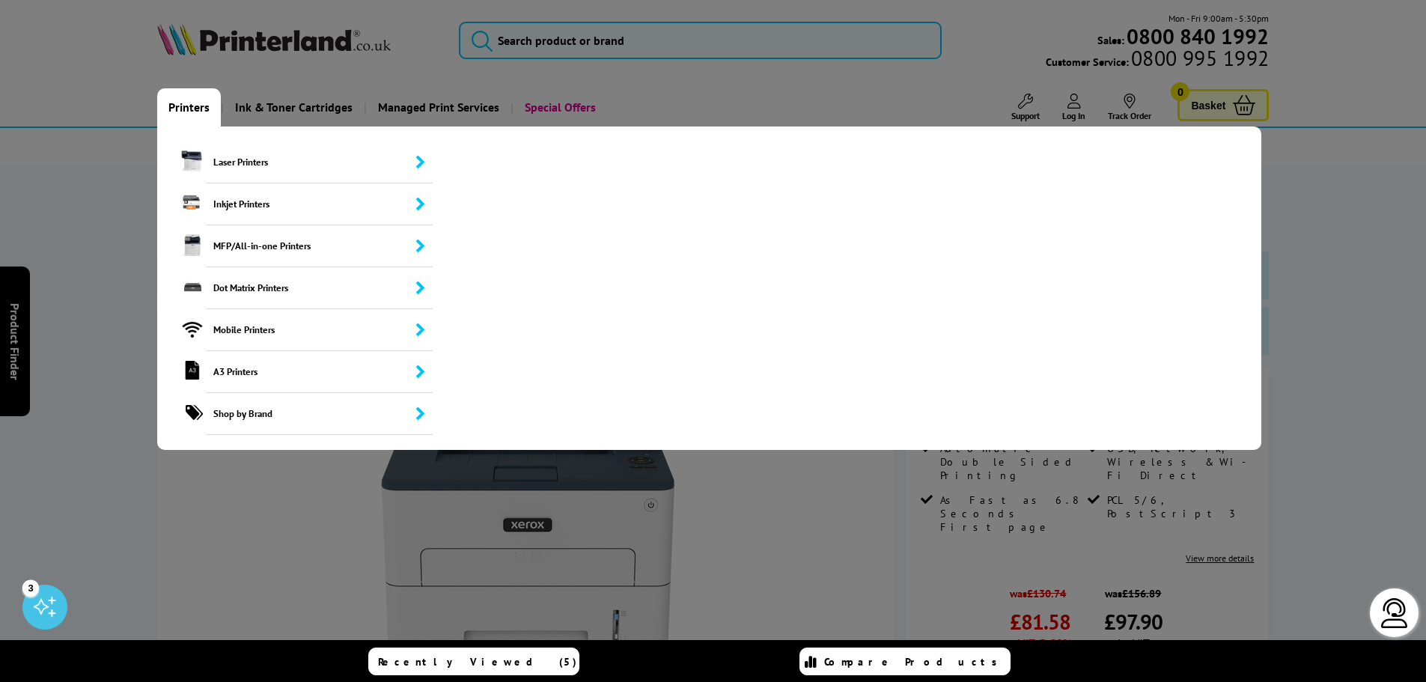
click at [202, 105] on link "Printers" at bounding box center [189, 107] width 64 height 38
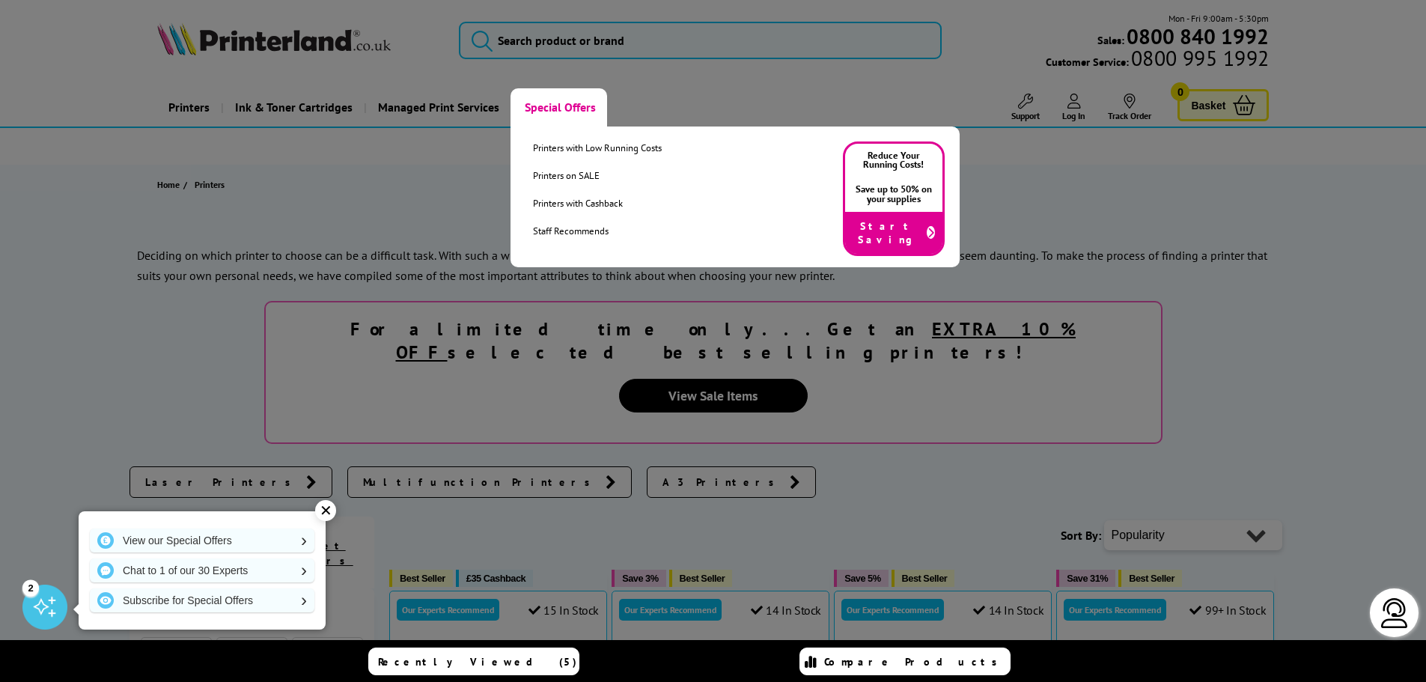
click at [558, 101] on link "Special Offers" at bounding box center [559, 107] width 97 height 38
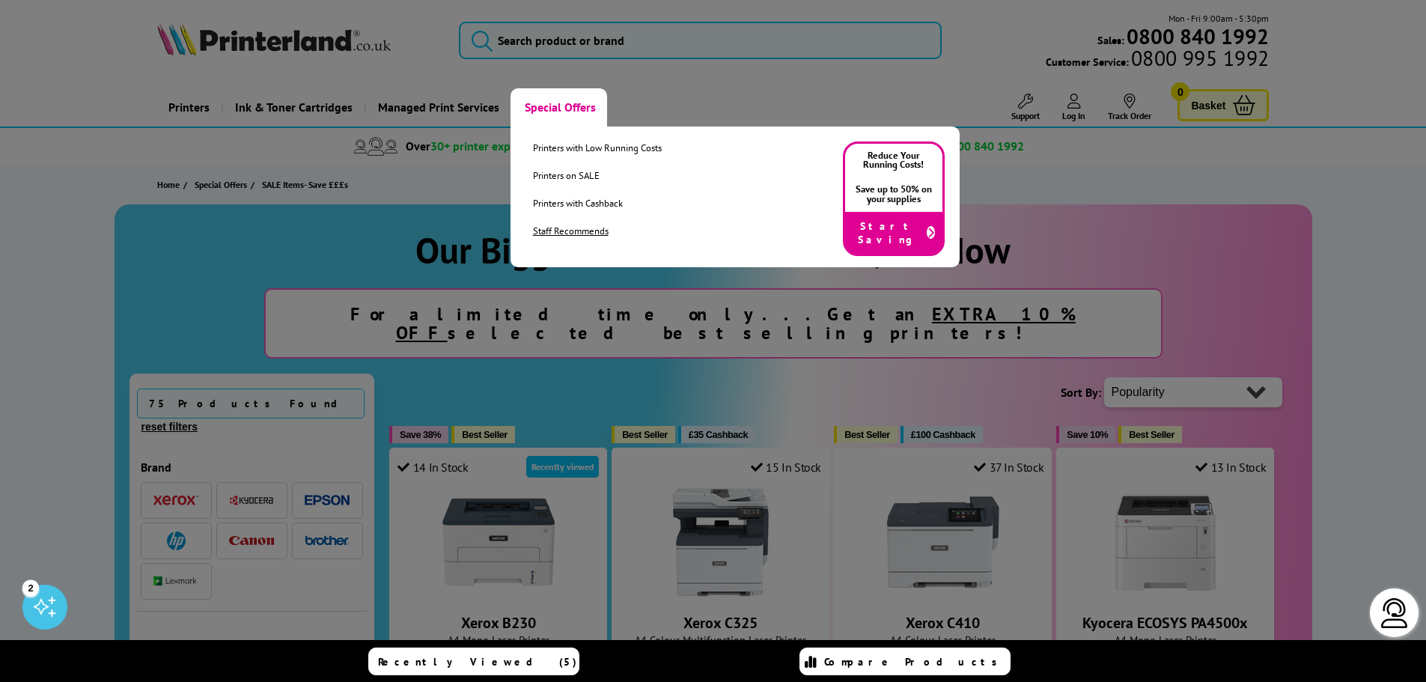
click at [559, 233] on link "Staff Recommends" at bounding box center [597, 231] width 129 height 13
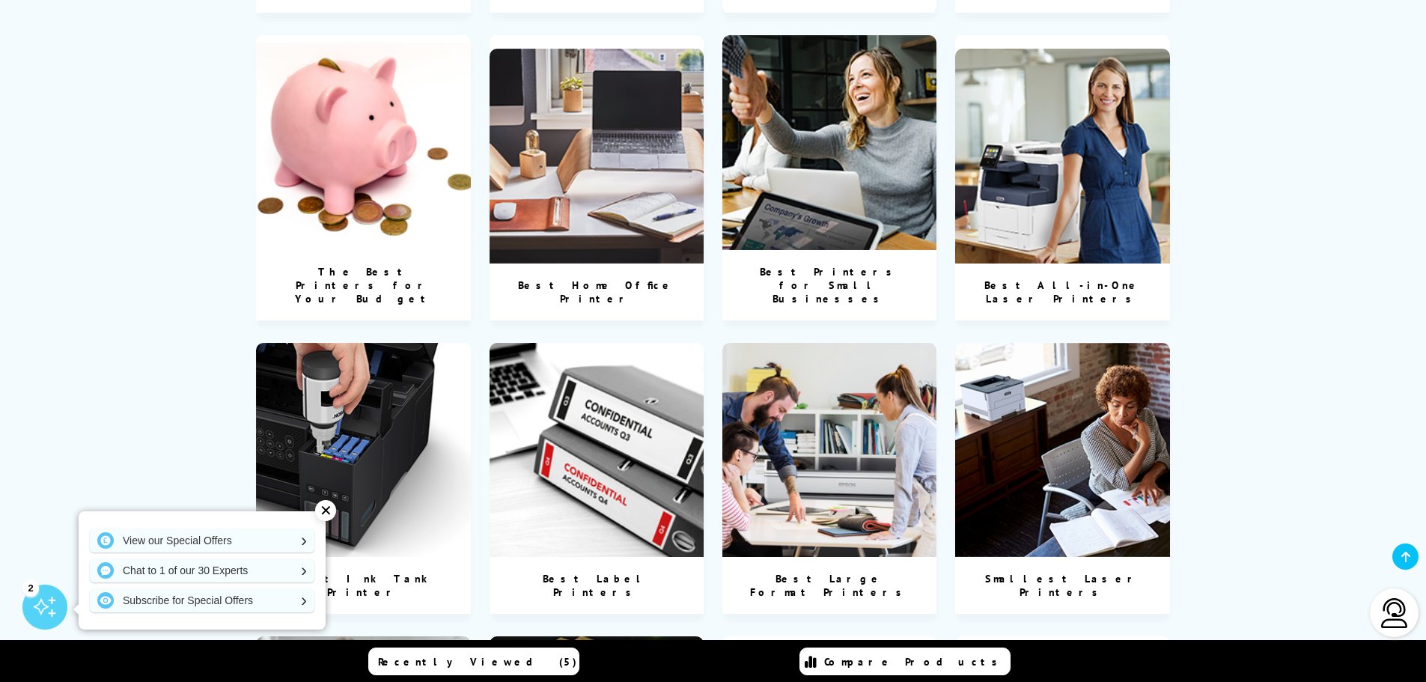
scroll to position [1048, 0]
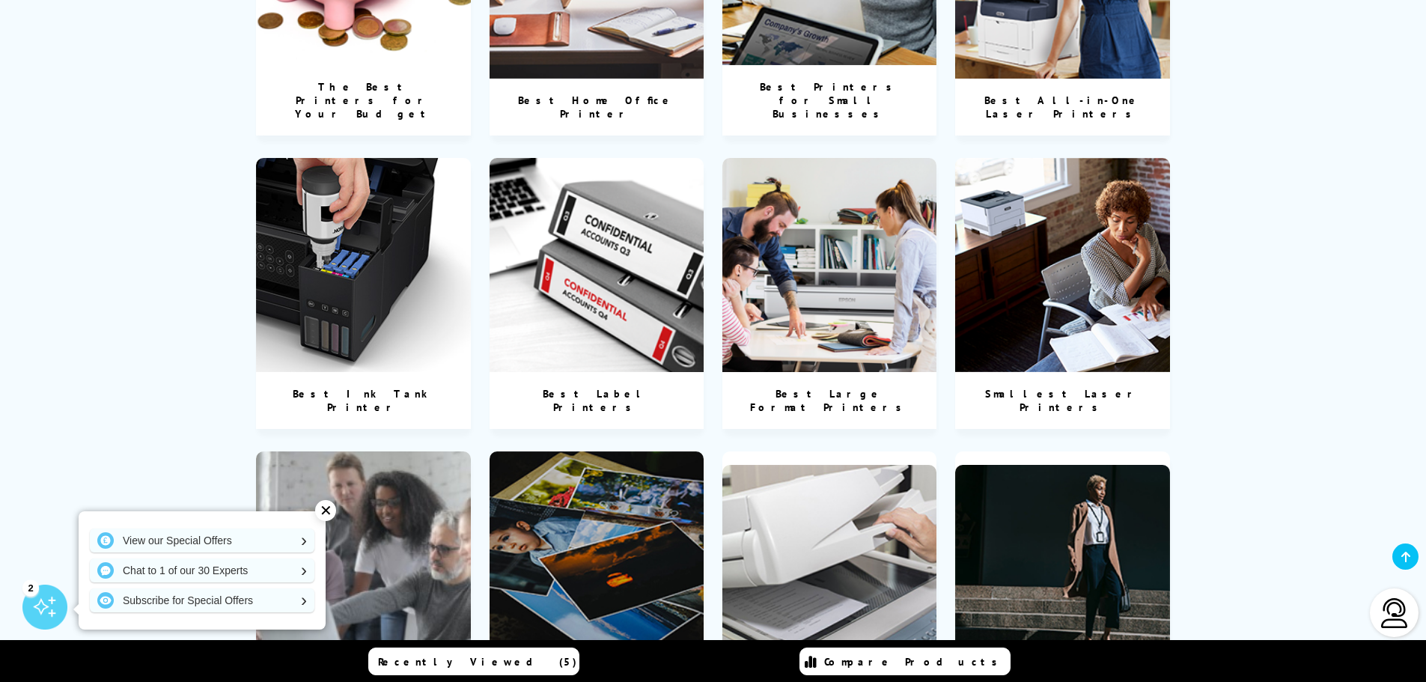
click at [392, 372] on div "Best Ink Tank Printer" at bounding box center [363, 400] width 215 height 57
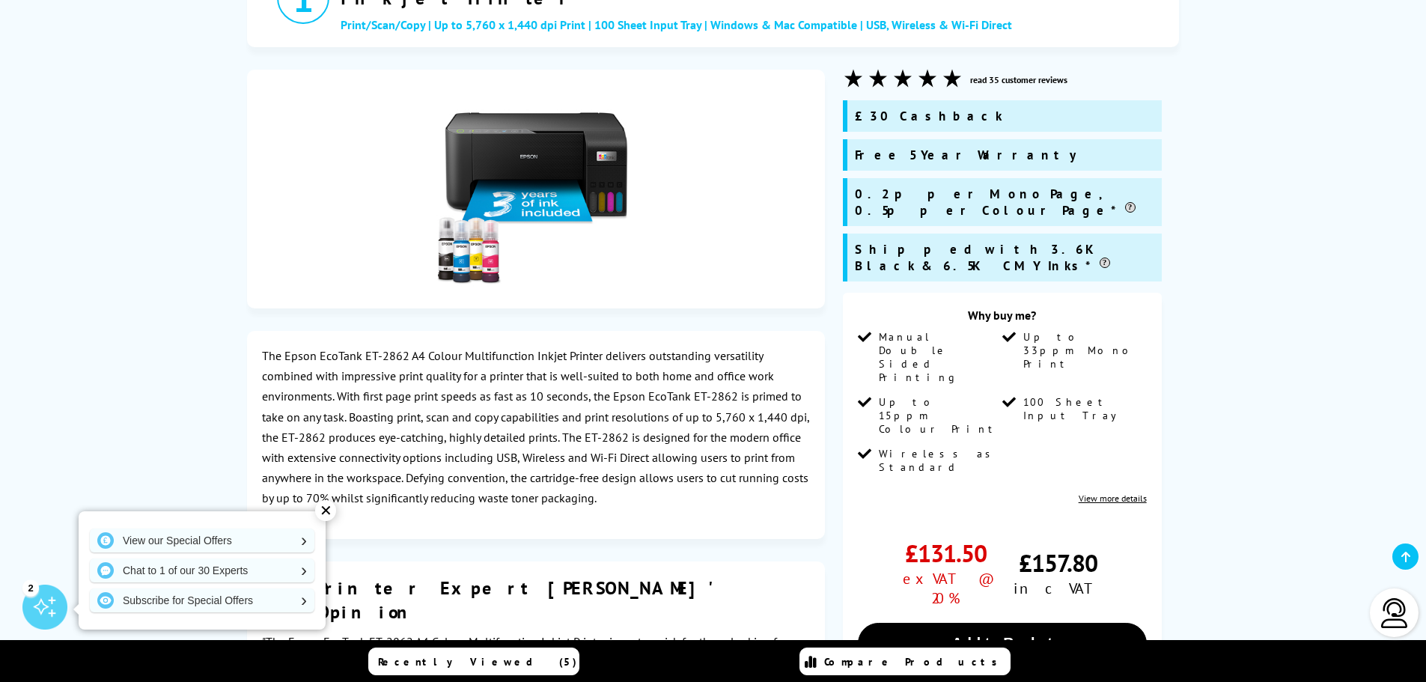
scroll to position [449, 0]
click at [319, 511] on div "✕" at bounding box center [325, 510] width 21 height 21
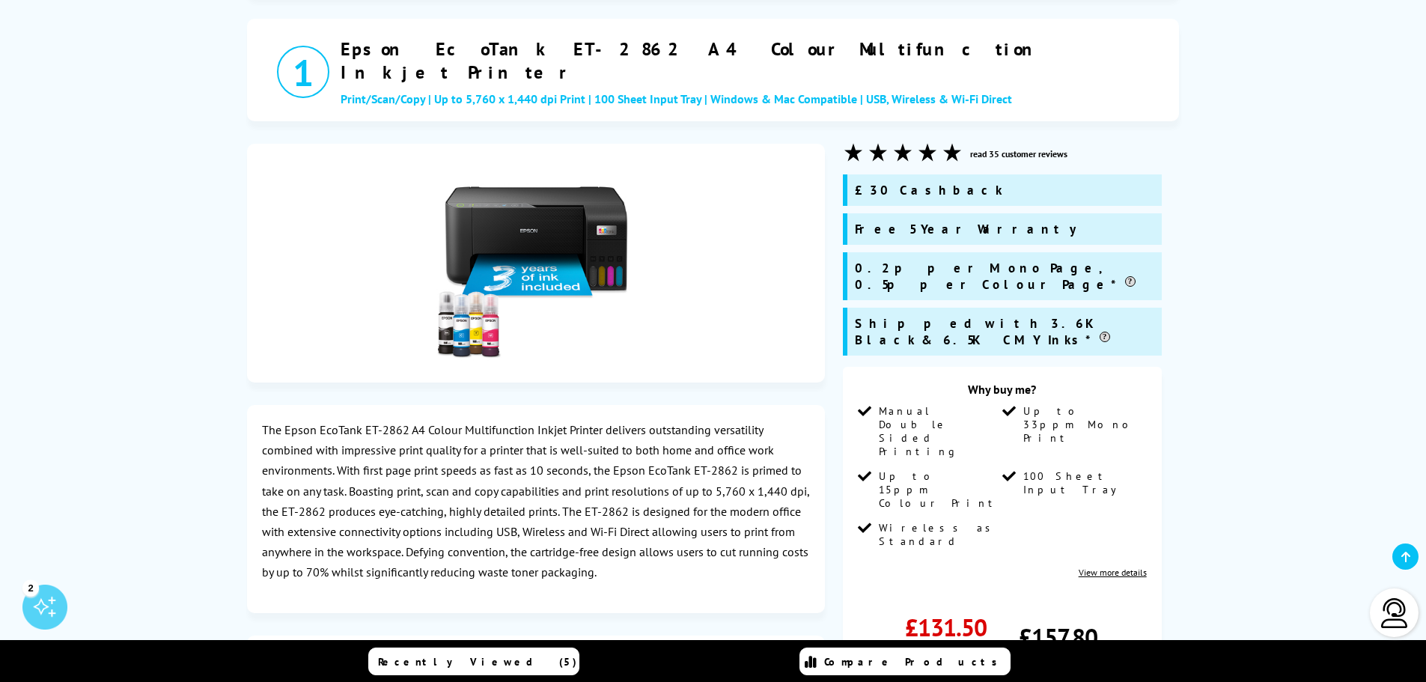
scroll to position [299, 0]
